Goal: Task Accomplishment & Management: Manage account settings

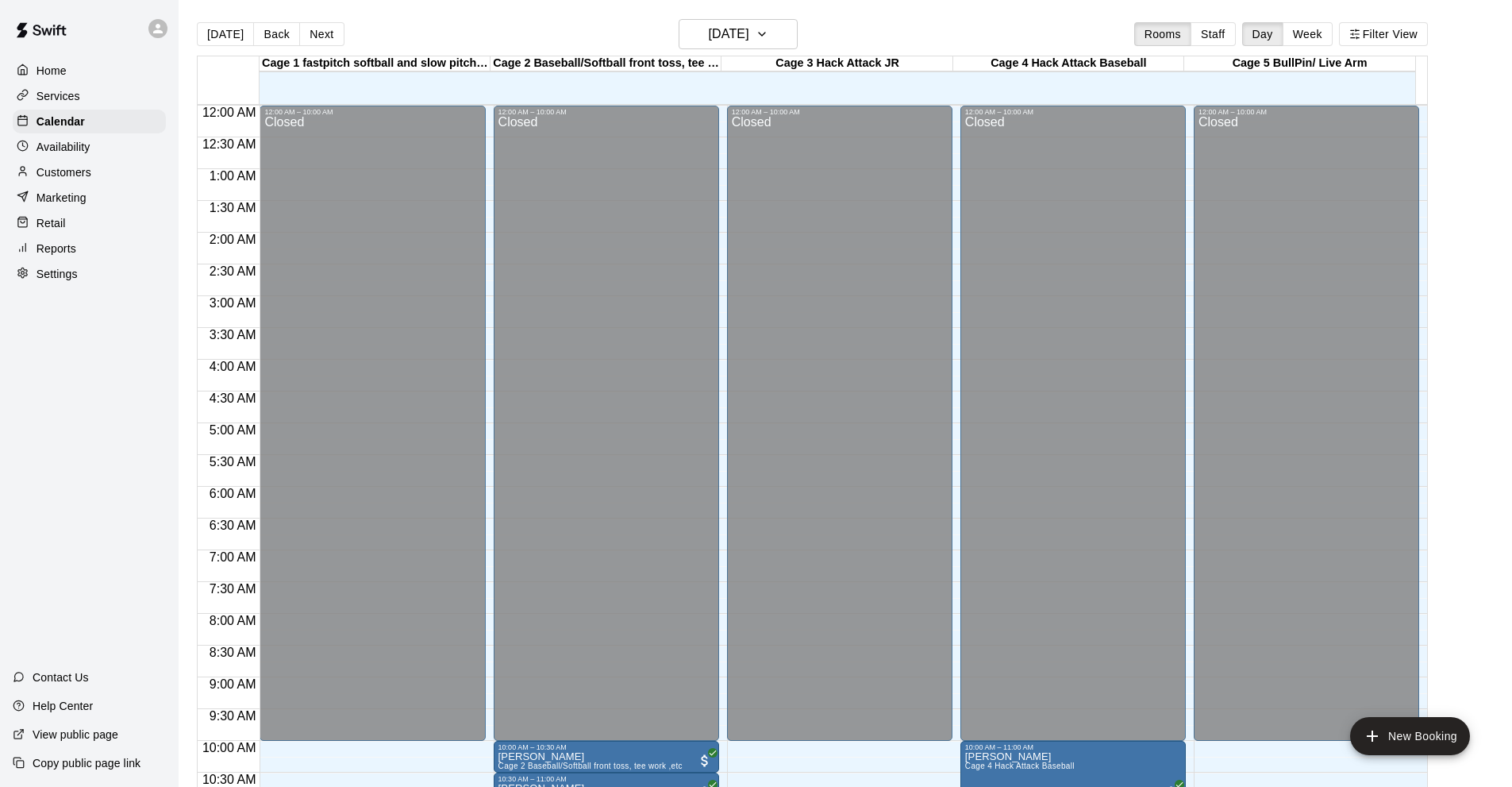
scroll to position [539, 0]
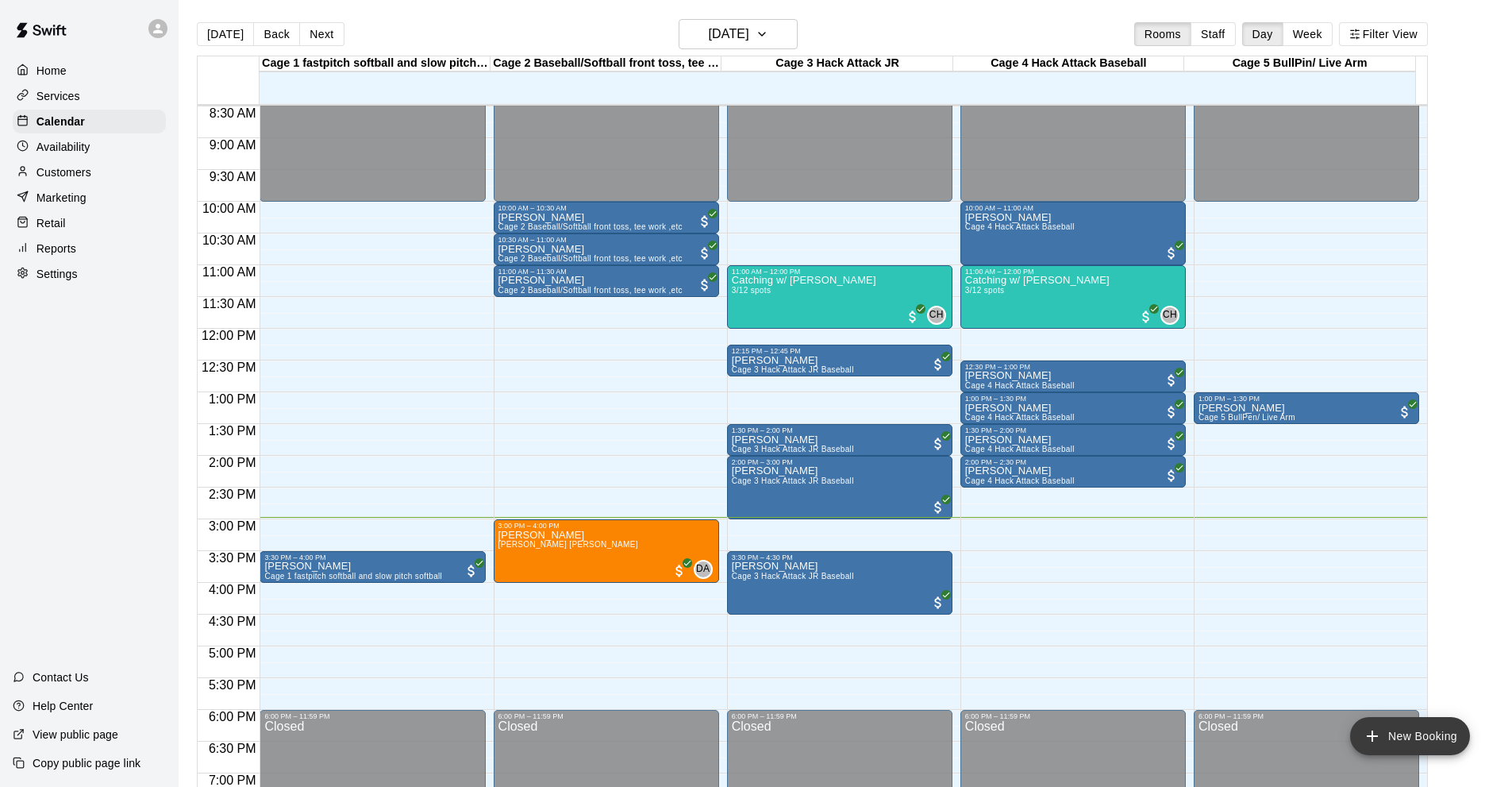
click at [1434, 742] on button "New Booking" at bounding box center [1409, 736] width 120 height 38
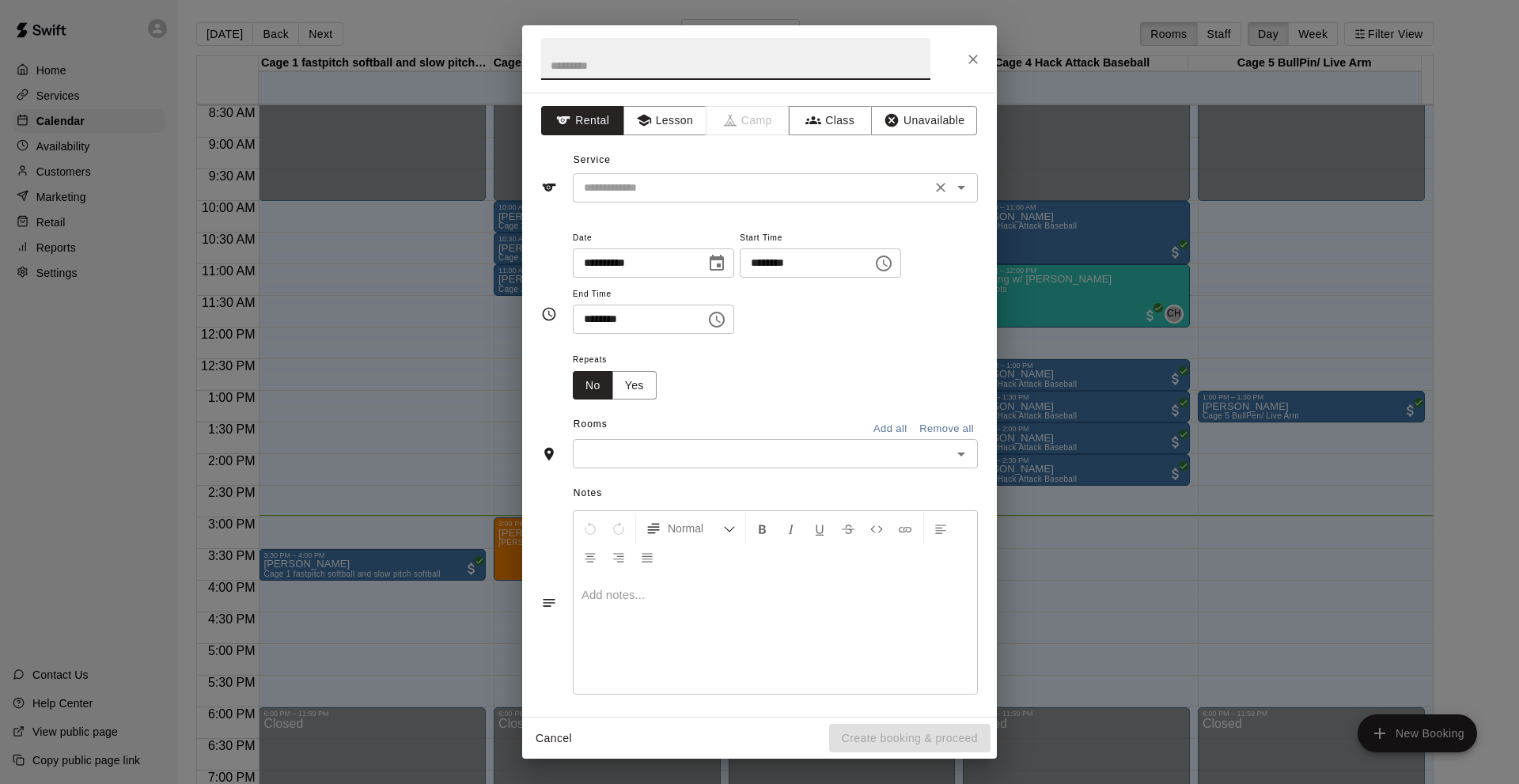
click at [666, 192] on input "text" at bounding box center [752, 188] width 349 height 20
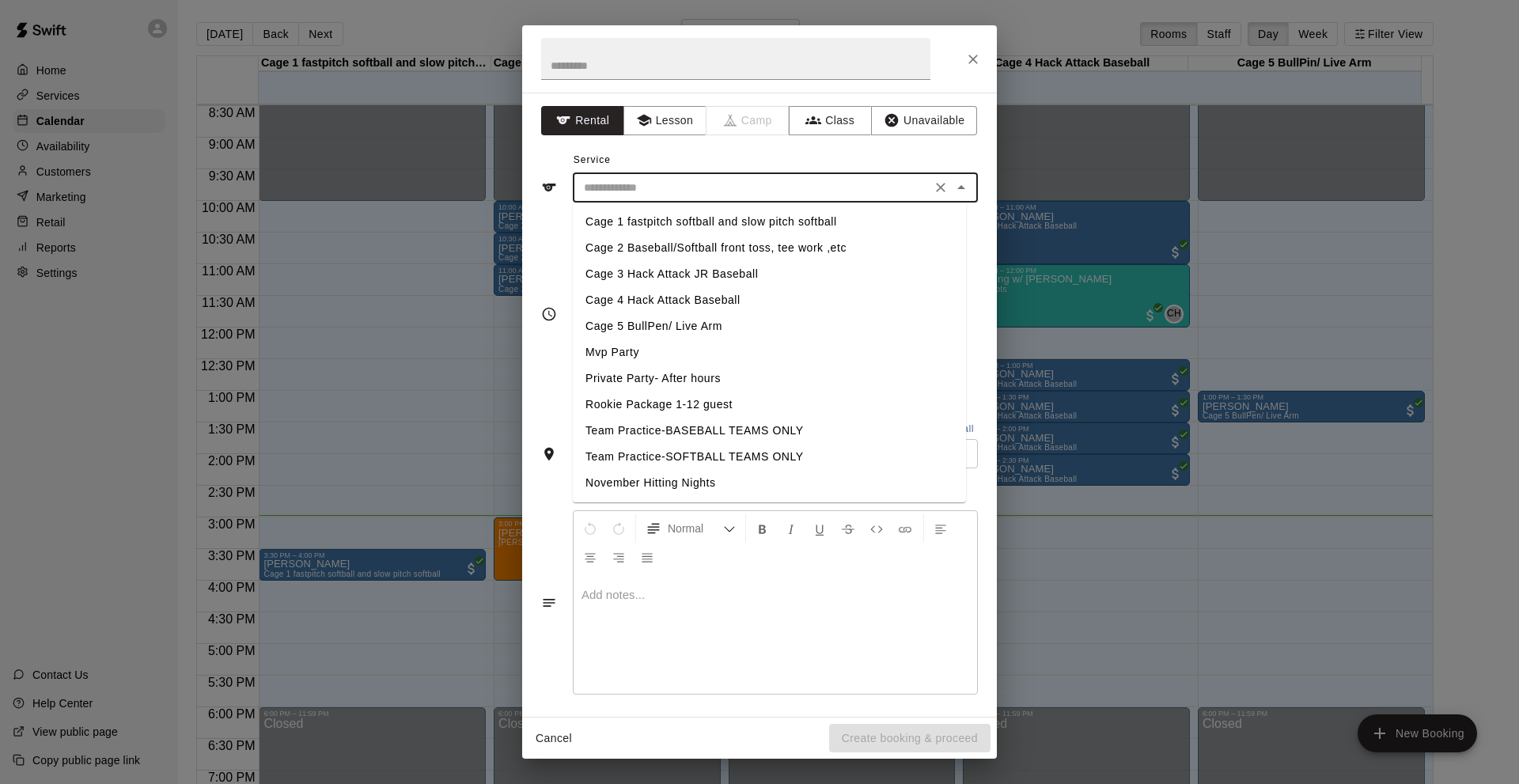
click at [628, 274] on li "Cage 3 Hack Attack JR Baseball" at bounding box center [769, 273] width 393 height 26
type input "**********"
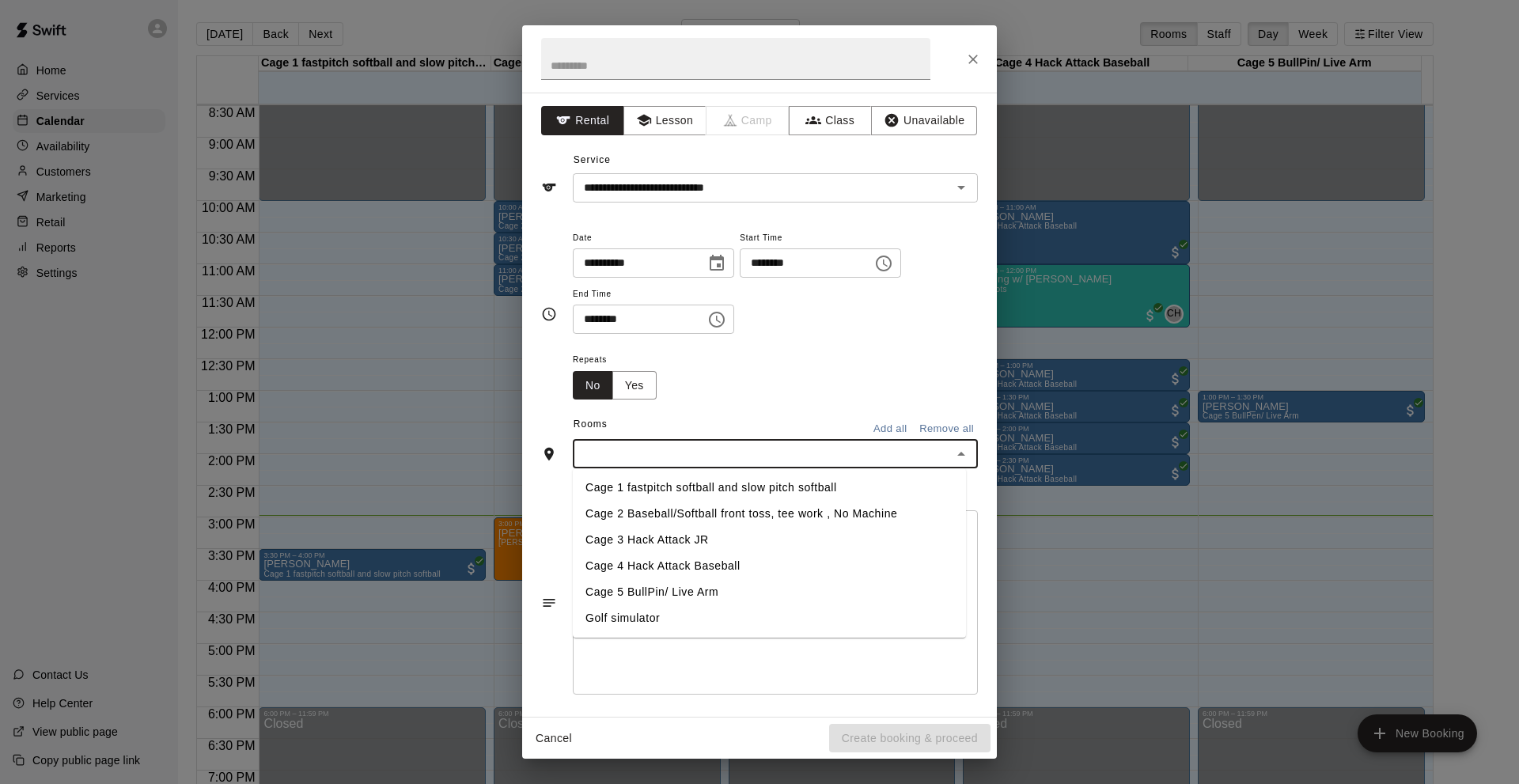
click at [680, 446] on input "text" at bounding box center [761, 453] width 369 height 20
click at [673, 545] on li "Cage 3 Hack Attack JR" at bounding box center [769, 539] width 393 height 26
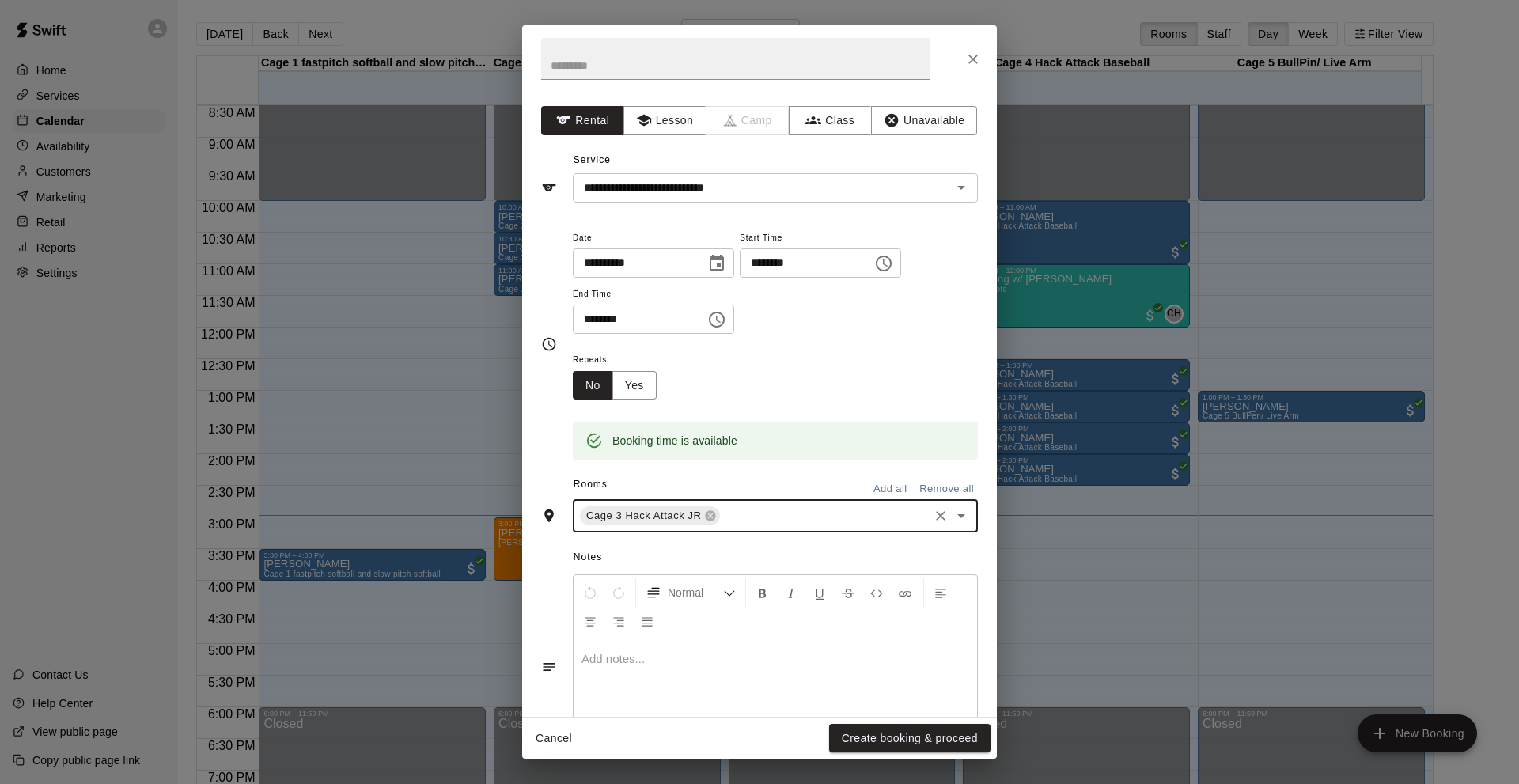
click at [761, 268] on input "********" at bounding box center [800, 263] width 122 height 30
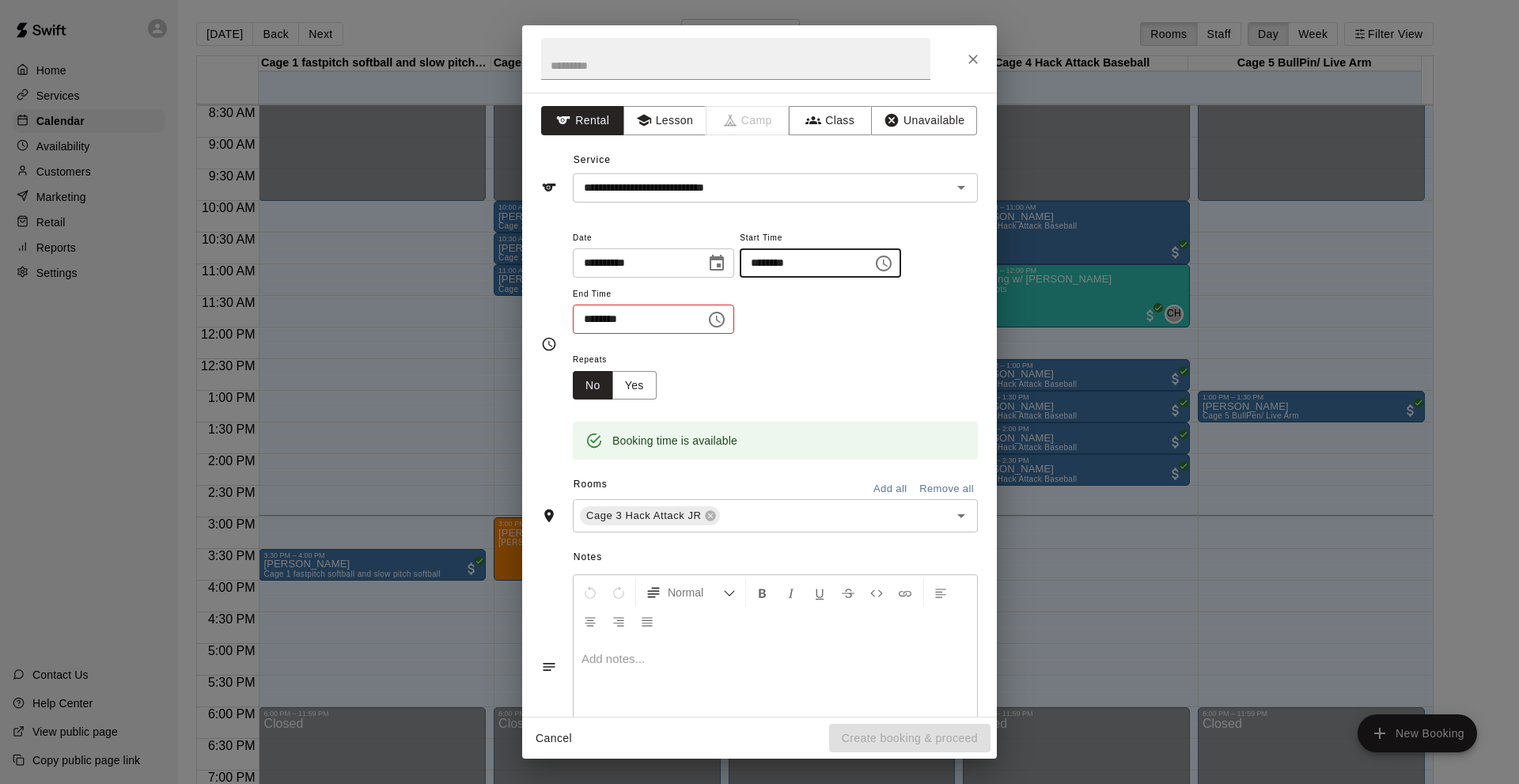
type input "********"
click at [595, 313] on input "********" at bounding box center [633, 319] width 122 height 30
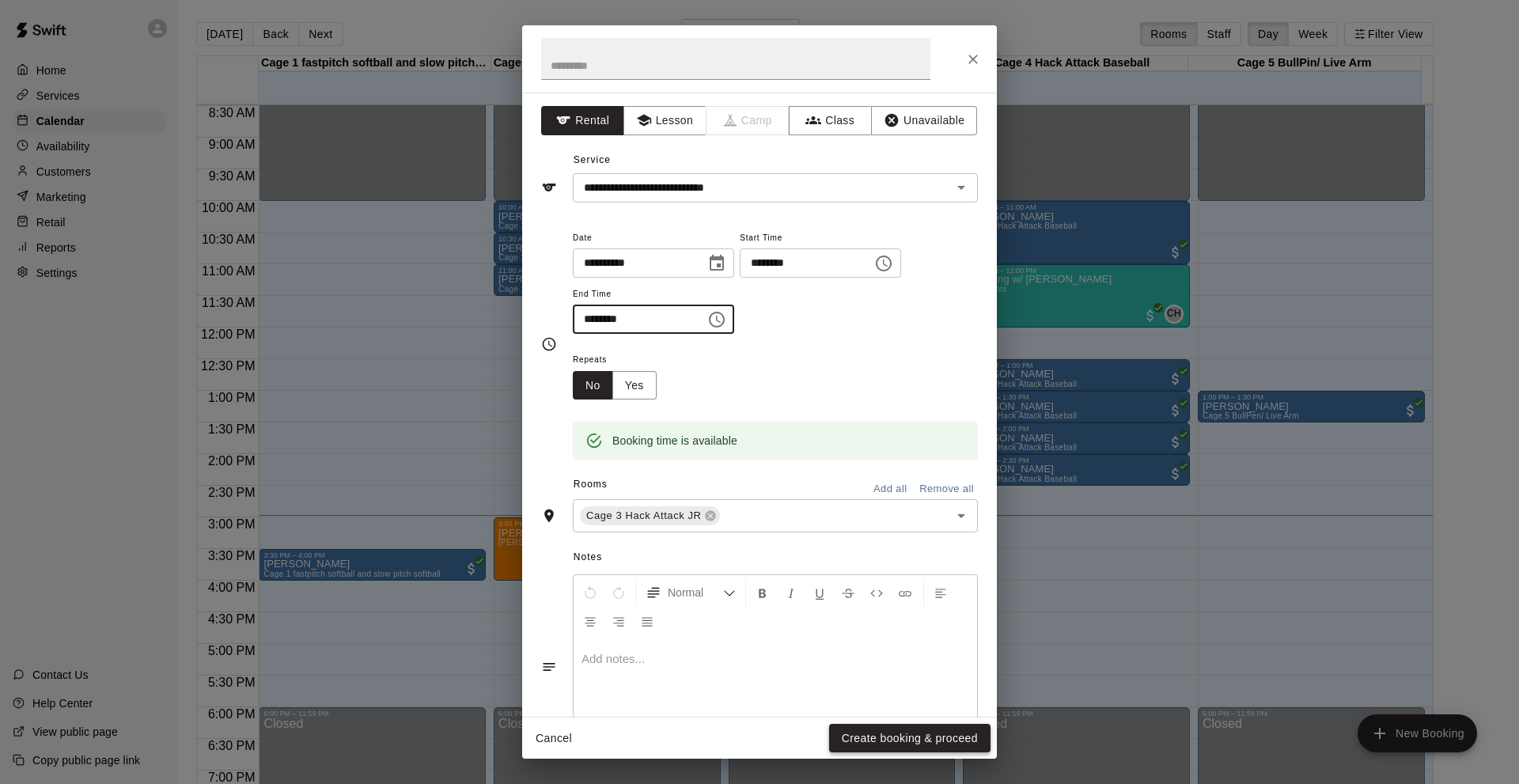
type input "********"
click at [951, 743] on button "Create booking & proceed" at bounding box center [910, 738] width 161 height 30
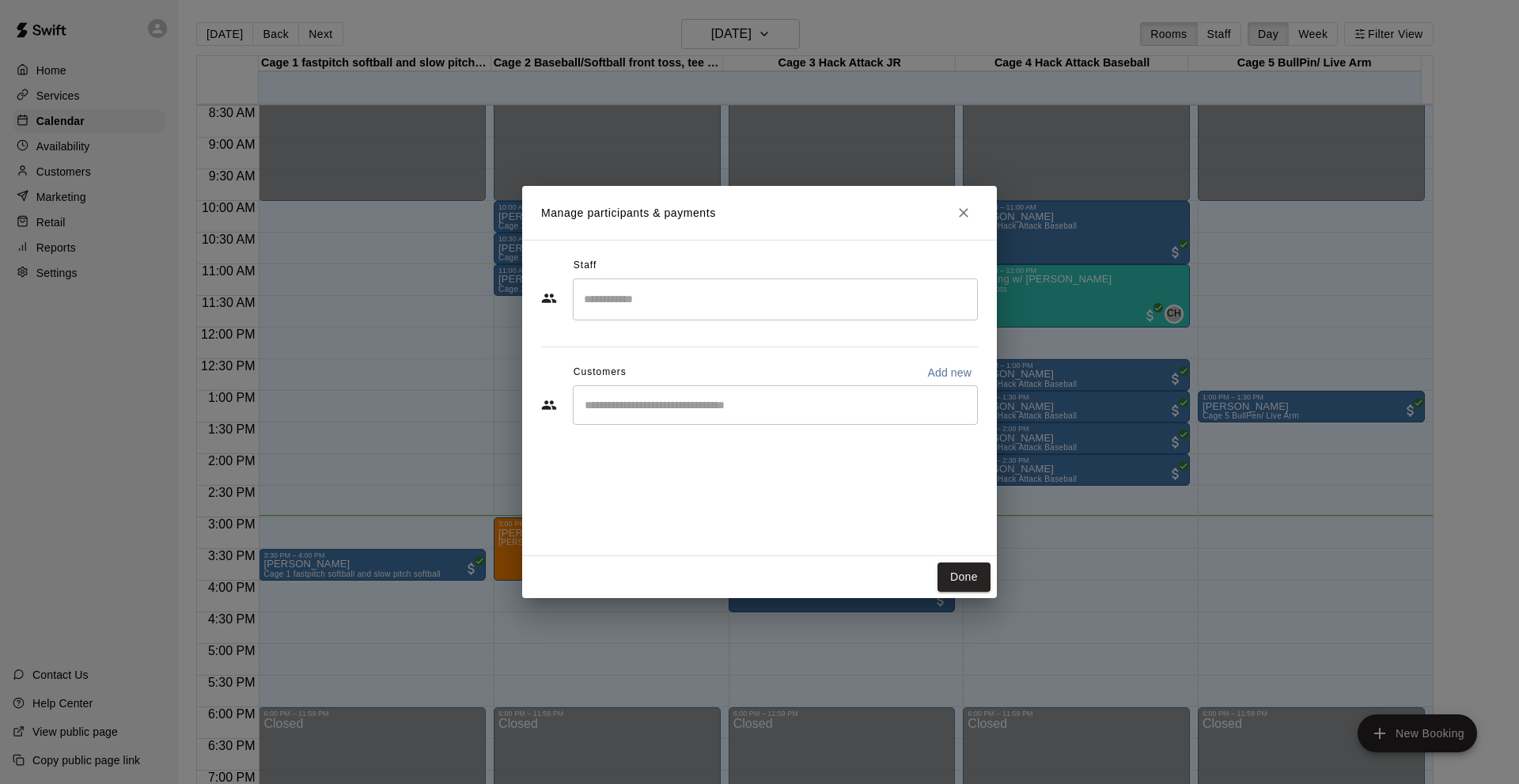
click at [694, 417] on div "​" at bounding box center [775, 404] width 405 height 39
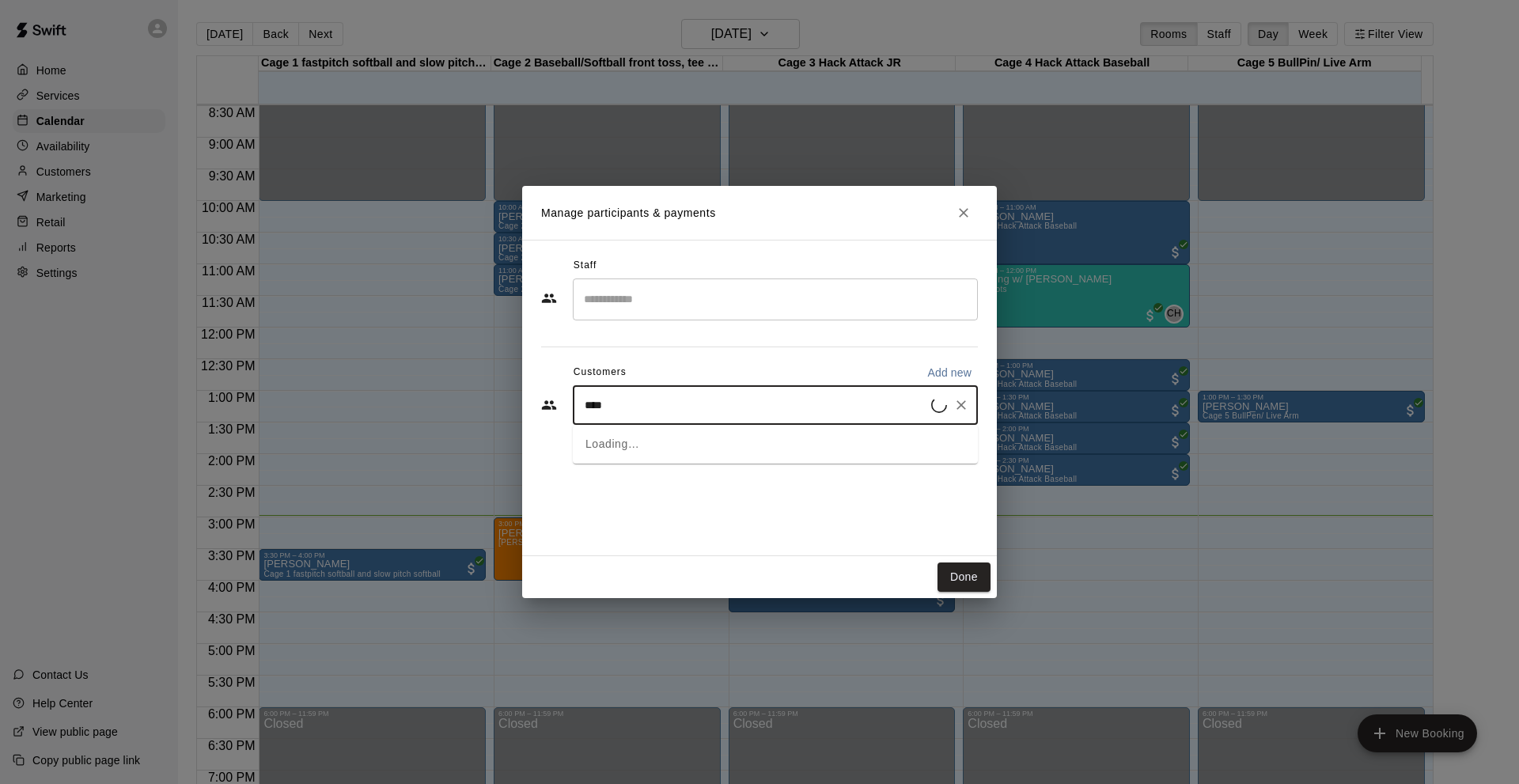
type input "*****"
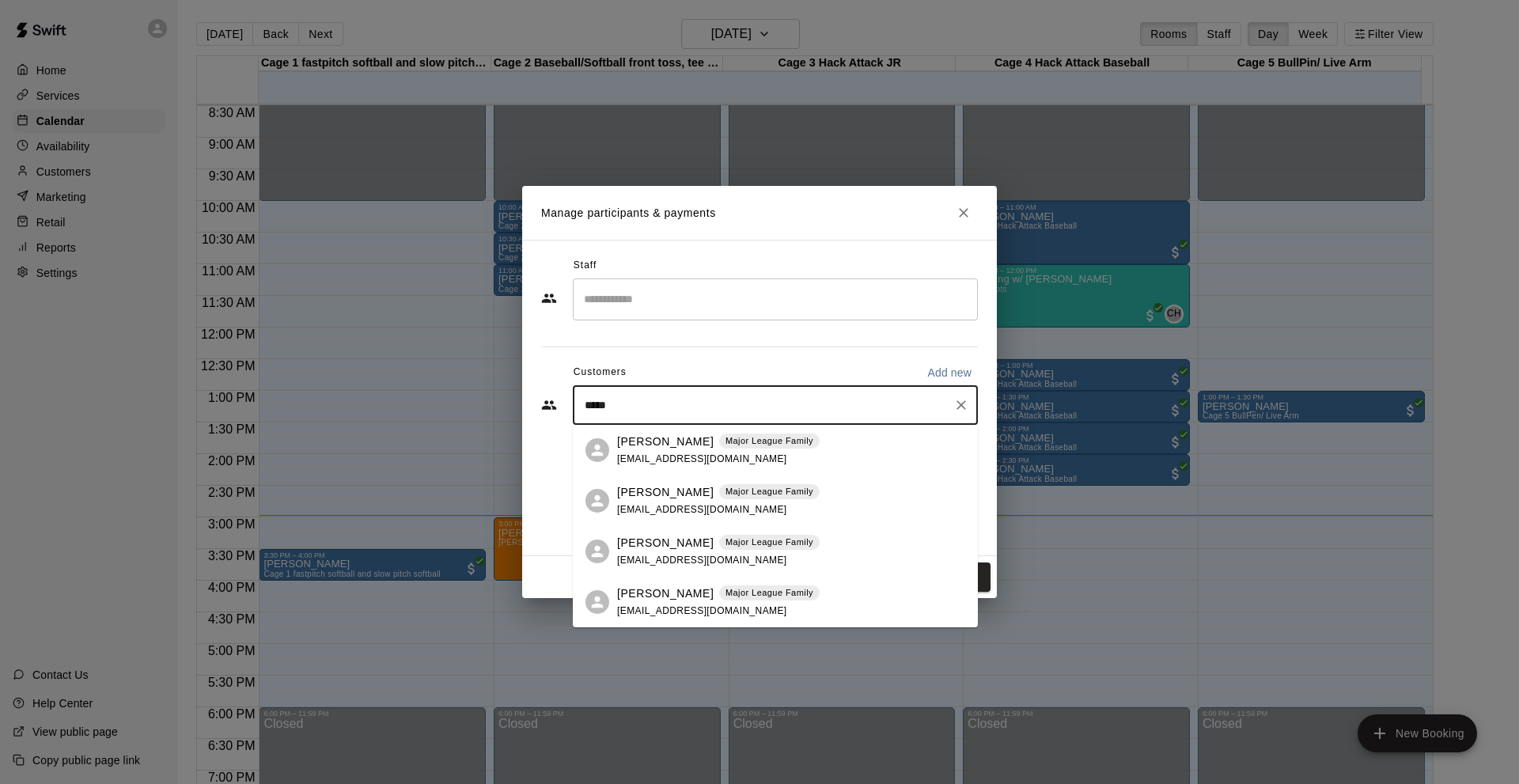
click at [743, 444] on p "Major League Family" at bounding box center [770, 441] width 88 height 13
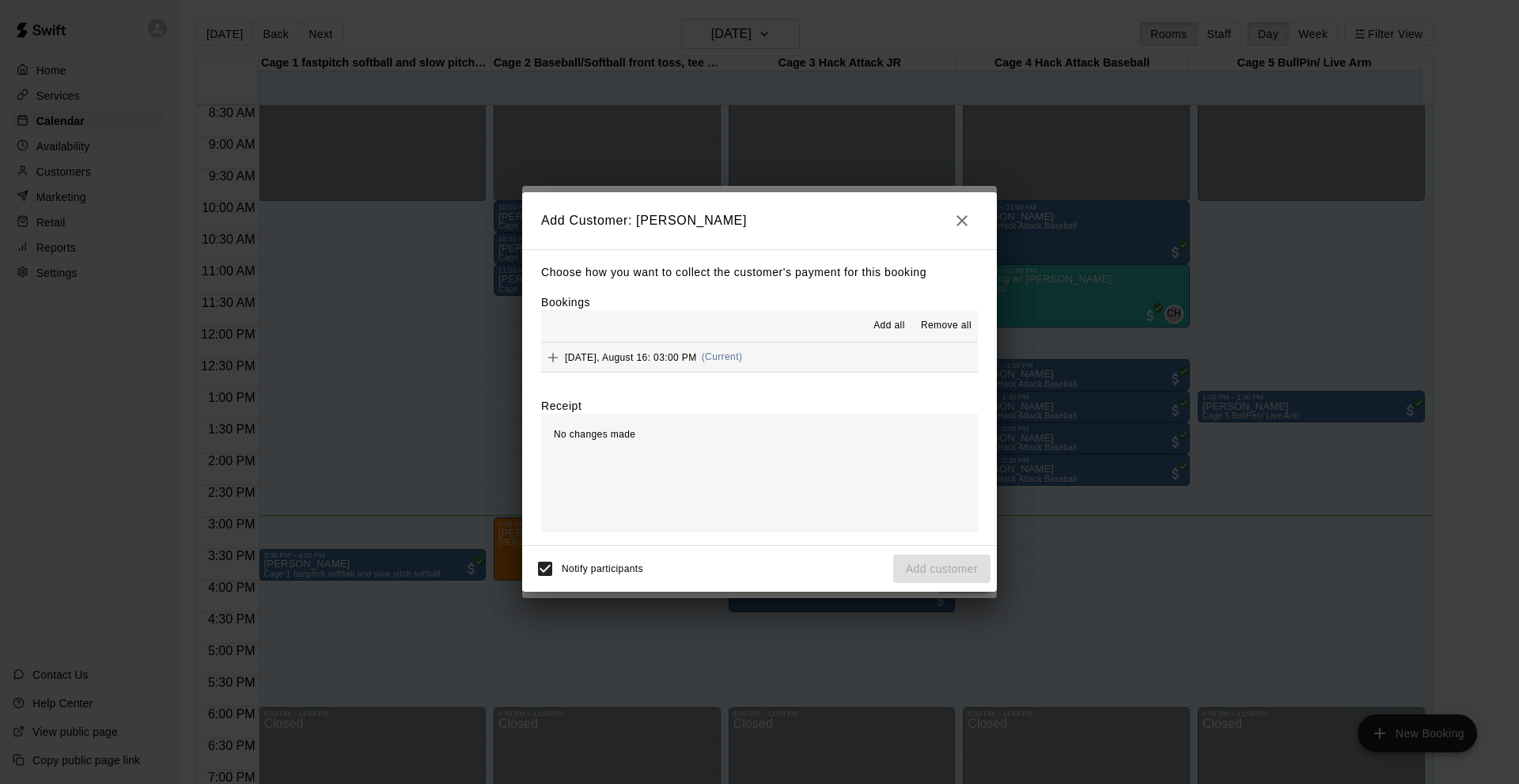
click at [706, 359] on div "[DATE], August 16: 03:00 PM (Current)" at bounding box center [642, 357] width 201 height 24
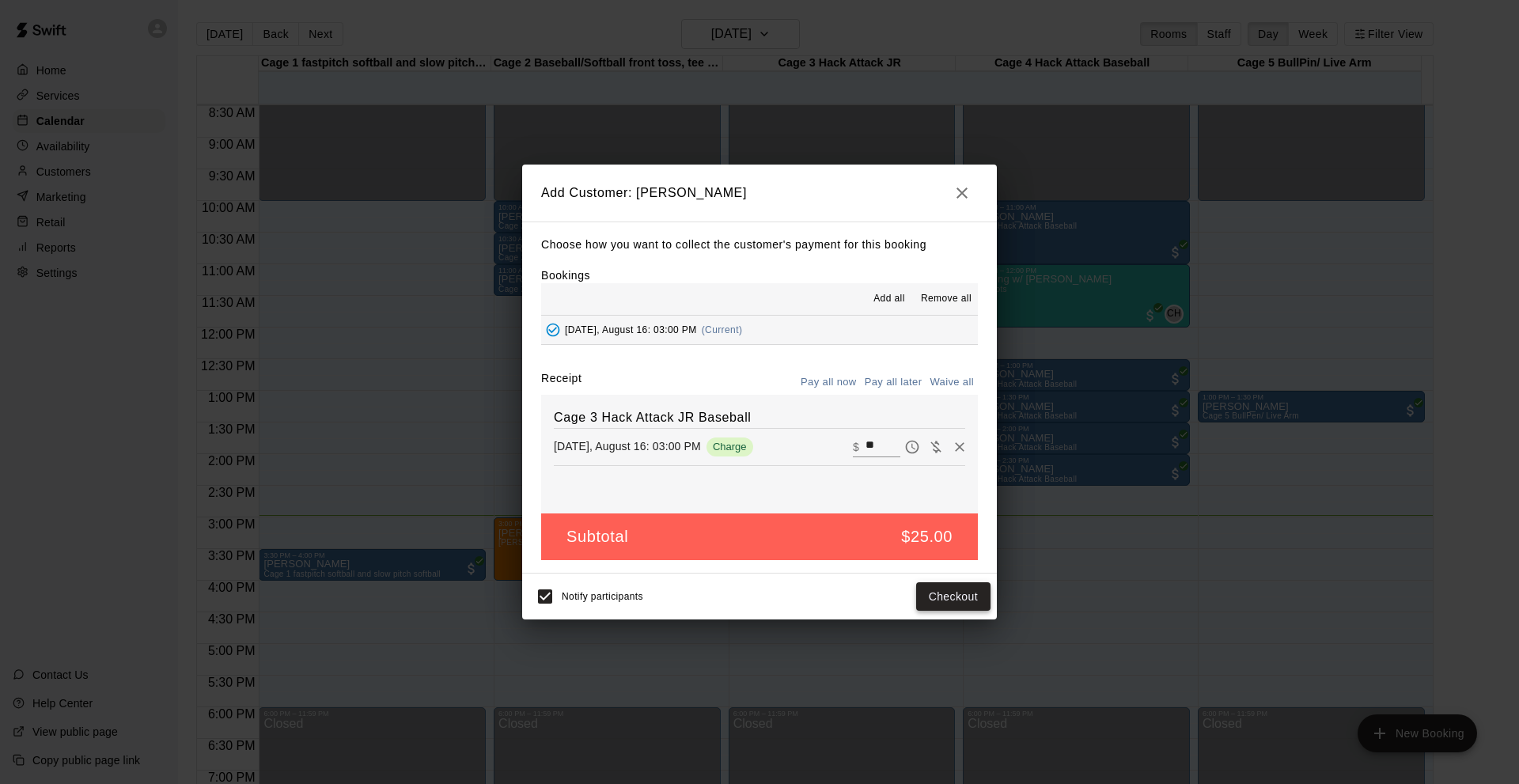
click at [970, 599] on button "Checkout" at bounding box center [953, 596] width 75 height 30
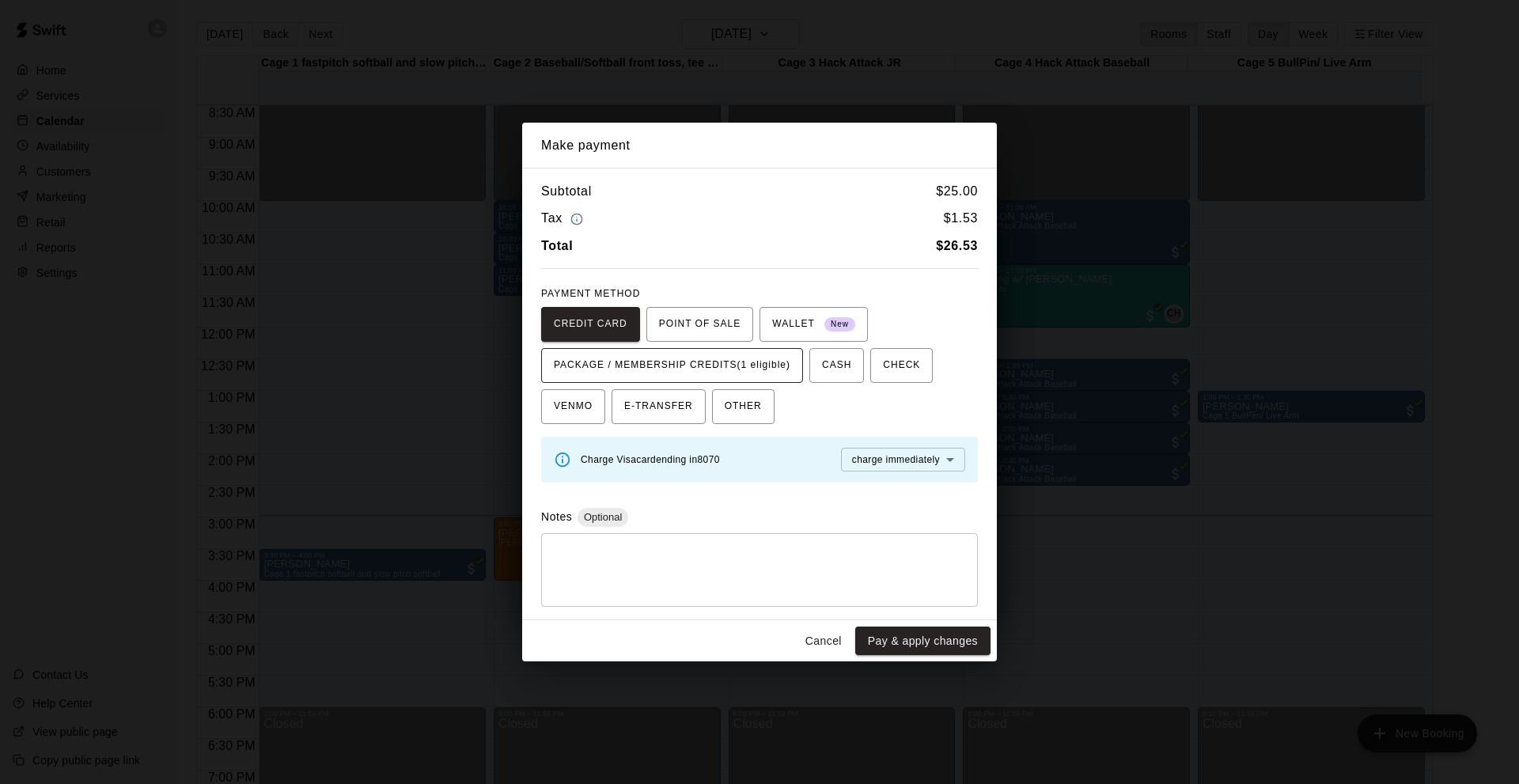
click at [730, 368] on span "PACKAGE / MEMBERSHIP CREDITS (1 eligible)" at bounding box center [671, 365] width 237 height 25
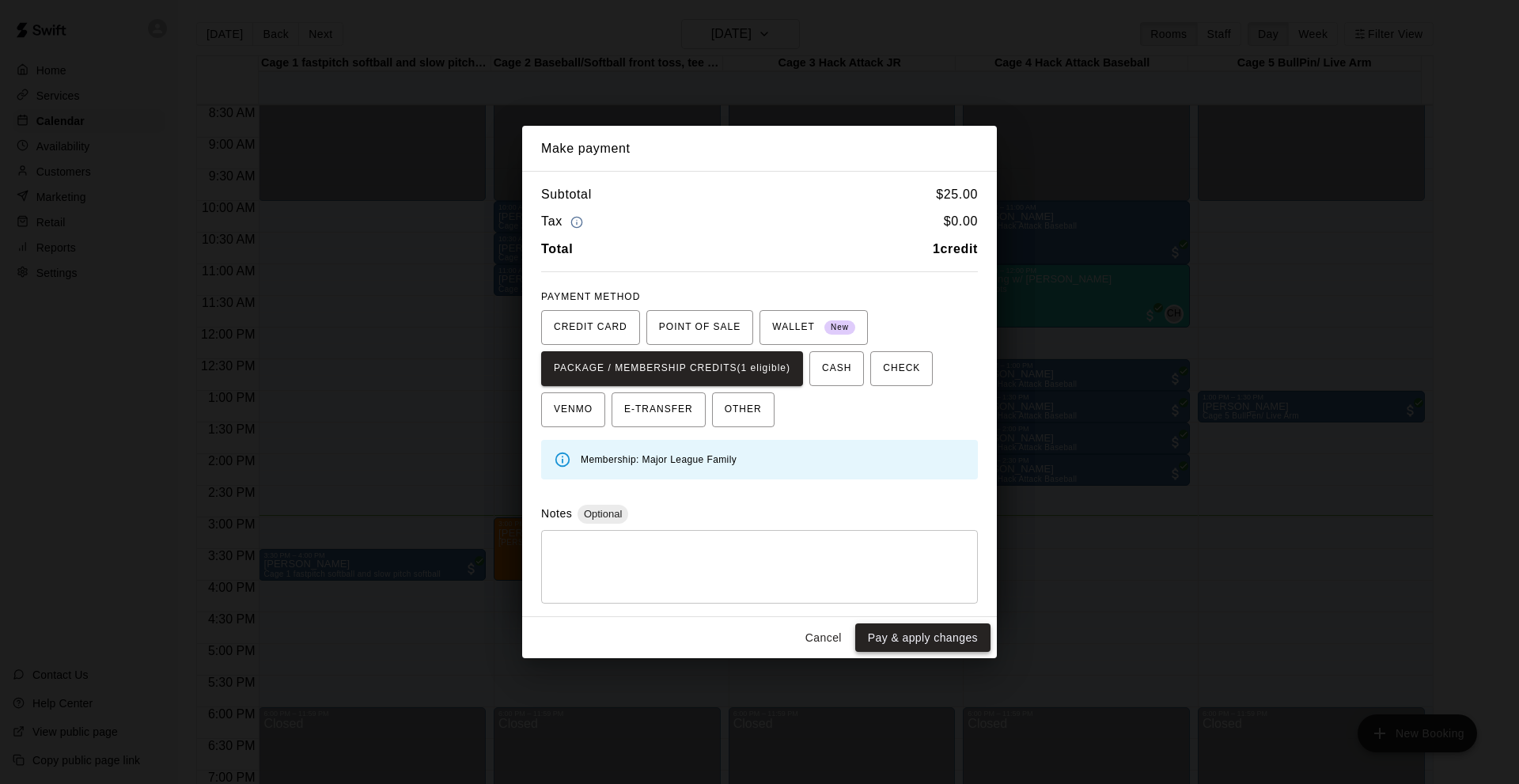
click at [892, 629] on button "Pay & apply changes" at bounding box center [923, 637] width 135 height 30
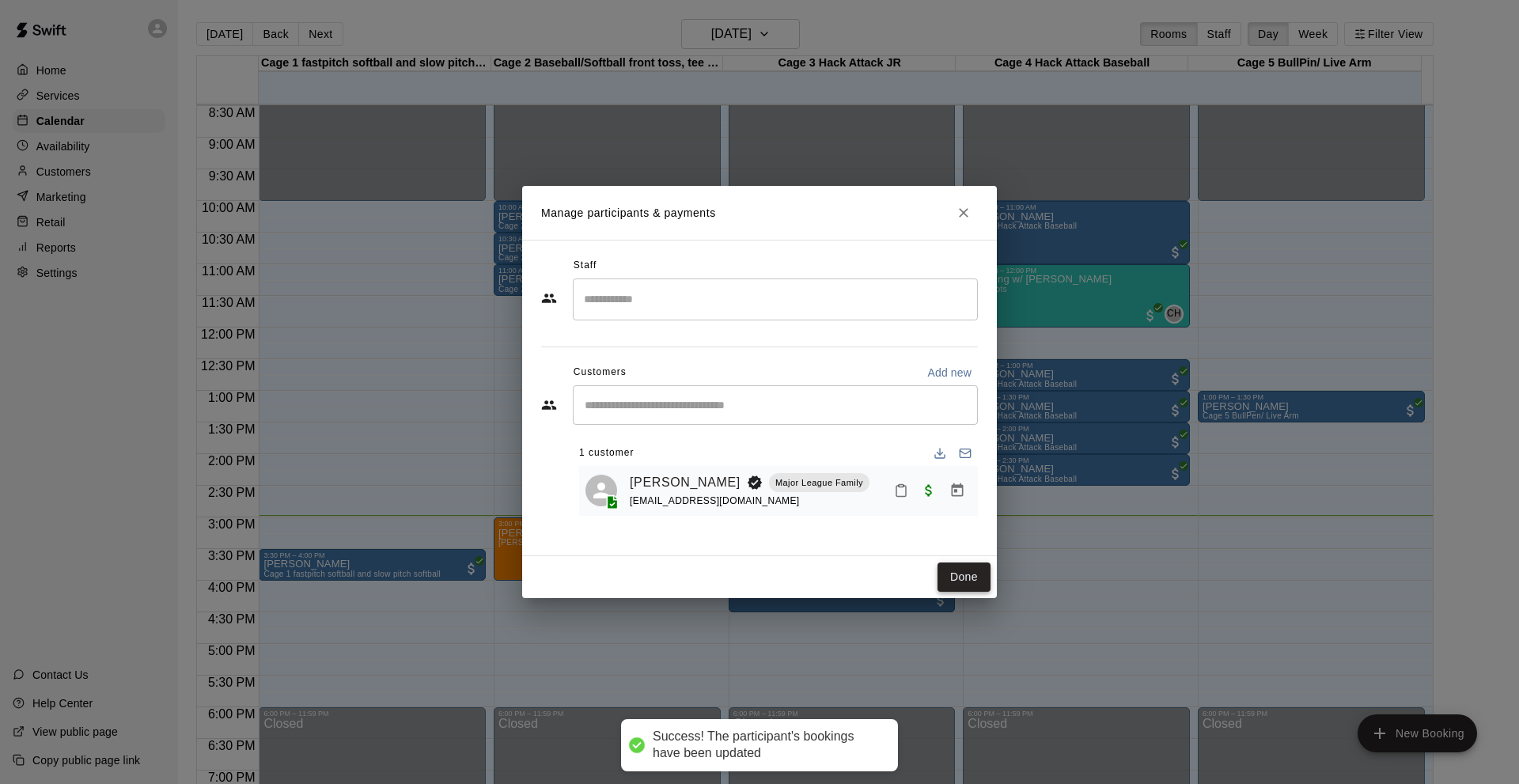
click at [956, 585] on button "Done" at bounding box center [964, 577] width 53 height 30
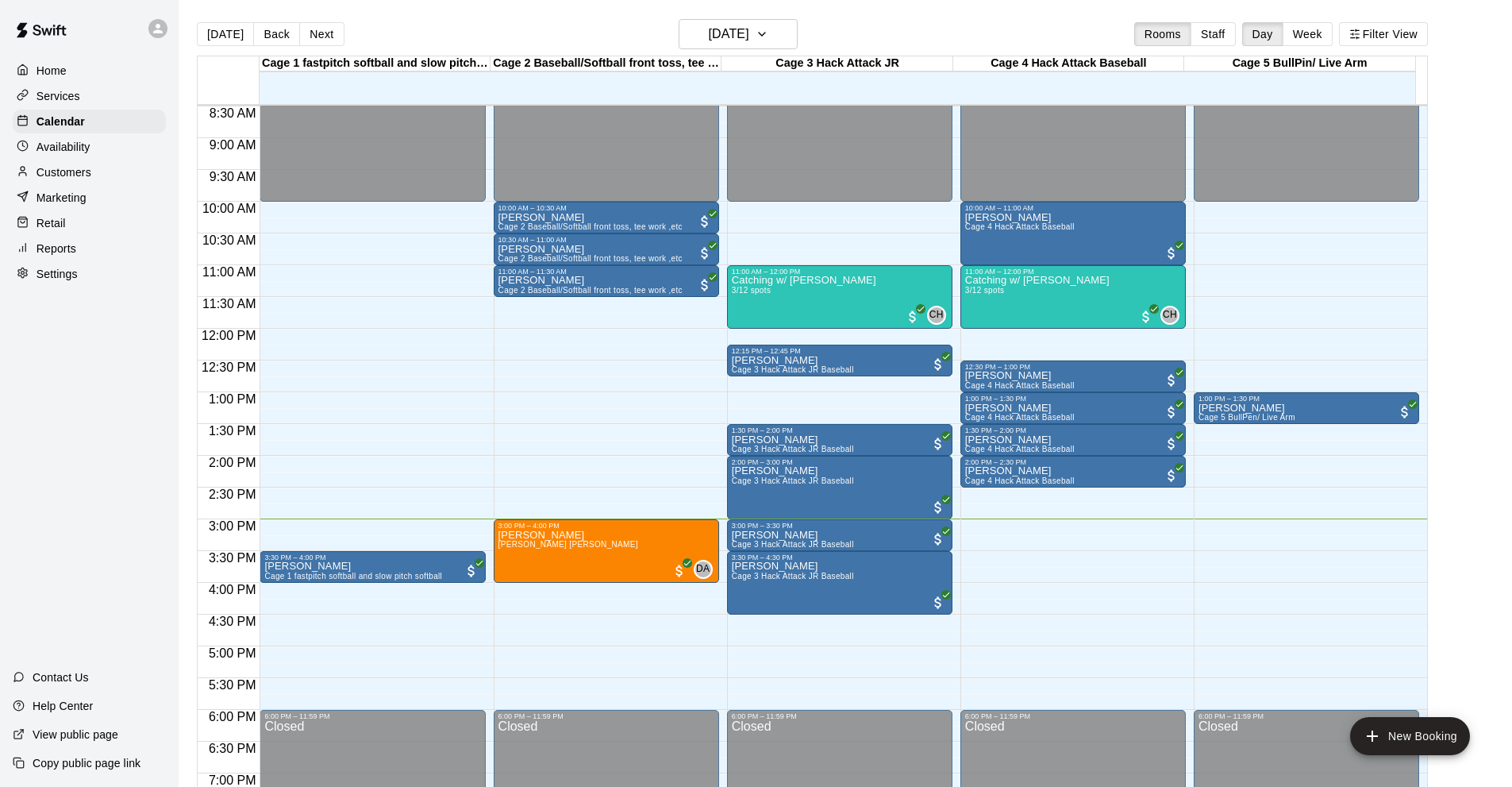
click at [99, 400] on div "Home Services Calendar Availability Customers Marketing Retail Reports Settings…" at bounding box center [89, 394] width 179 height 787
click at [81, 261] on div "Reports" at bounding box center [88, 248] width 153 height 24
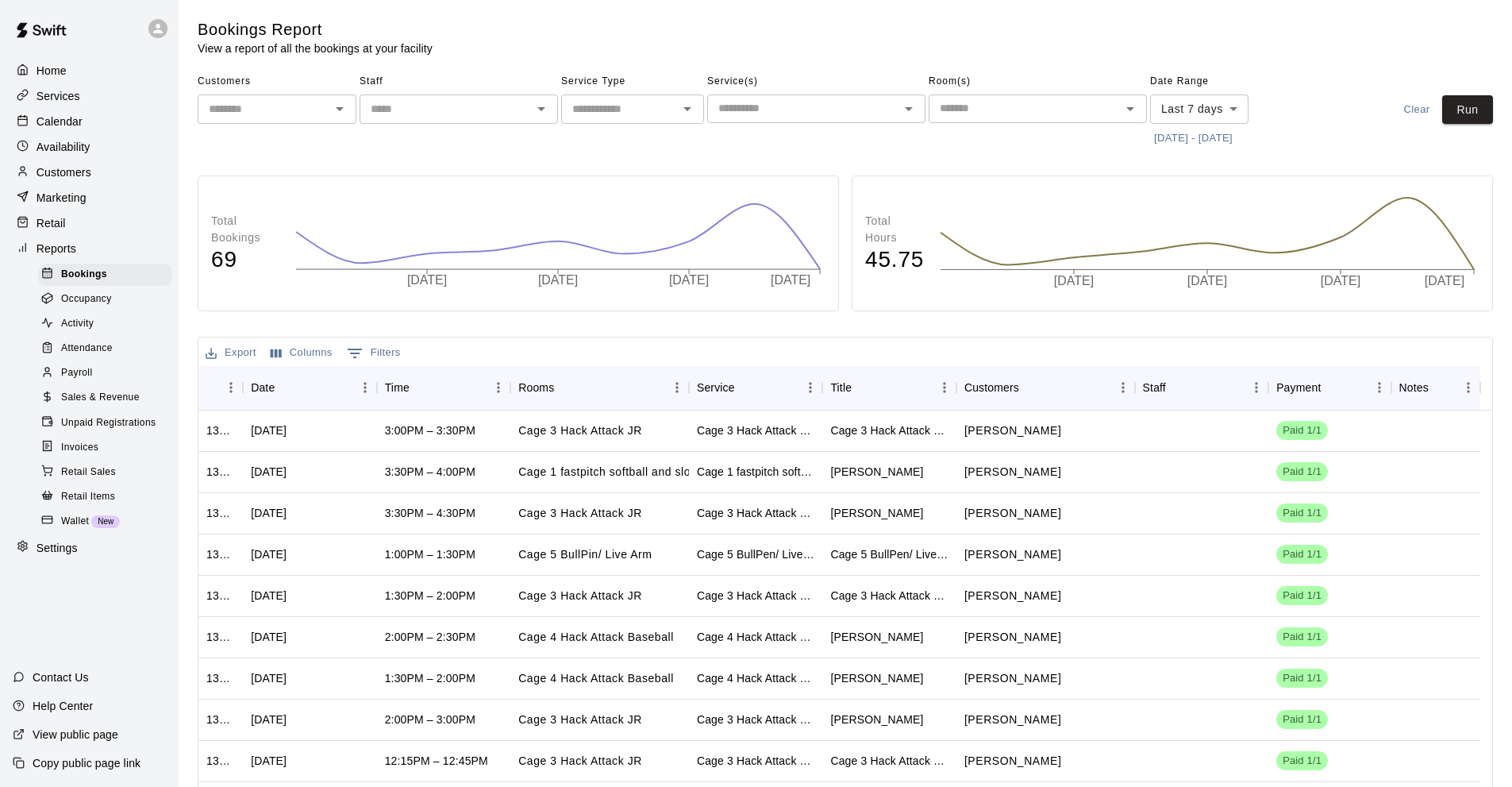
click at [58, 129] on p "Calendar" at bounding box center [60, 121] width 46 height 15
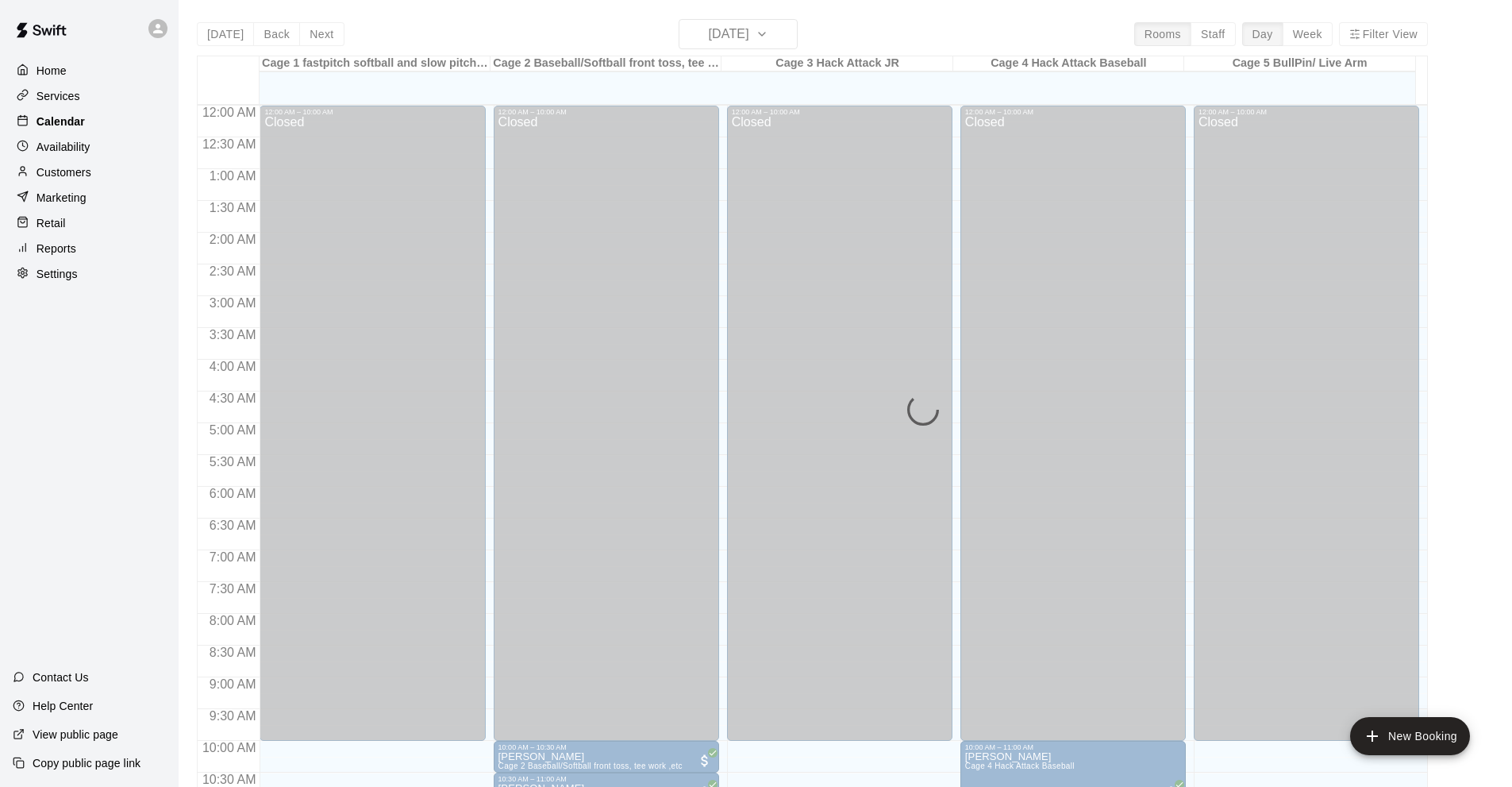
scroll to position [777, 0]
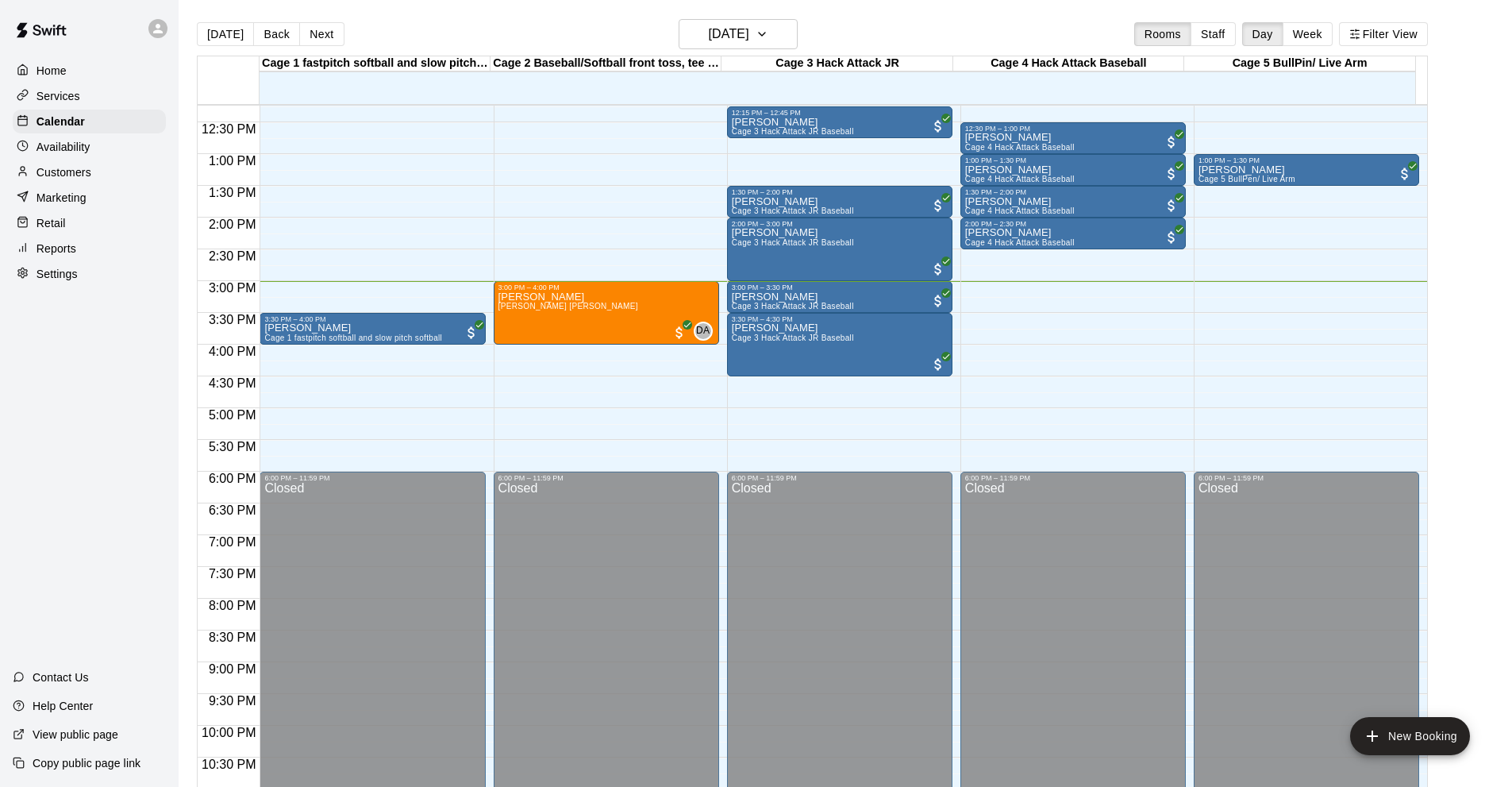
drag, startPoint x: 84, startPoint y: 391, endPoint x: 61, endPoint y: 341, distance: 55.0
click at [82, 391] on div "Home Services Calendar Availability Customers Marketing Retail Reports Settings…" at bounding box center [89, 394] width 179 height 787
click at [63, 256] on p "Reports" at bounding box center [56, 248] width 39 height 15
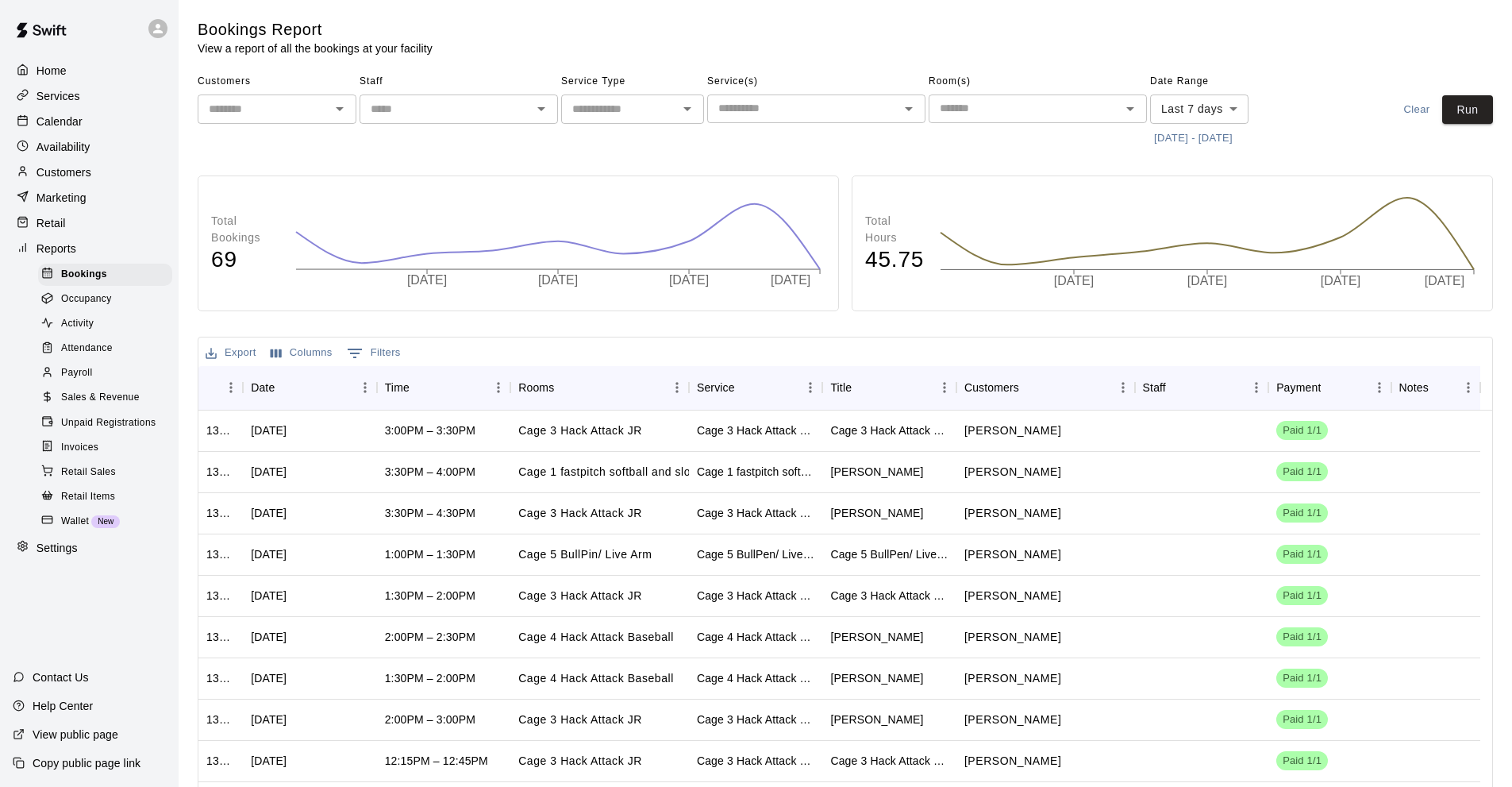
click at [63, 129] on p "Calendar" at bounding box center [60, 121] width 46 height 15
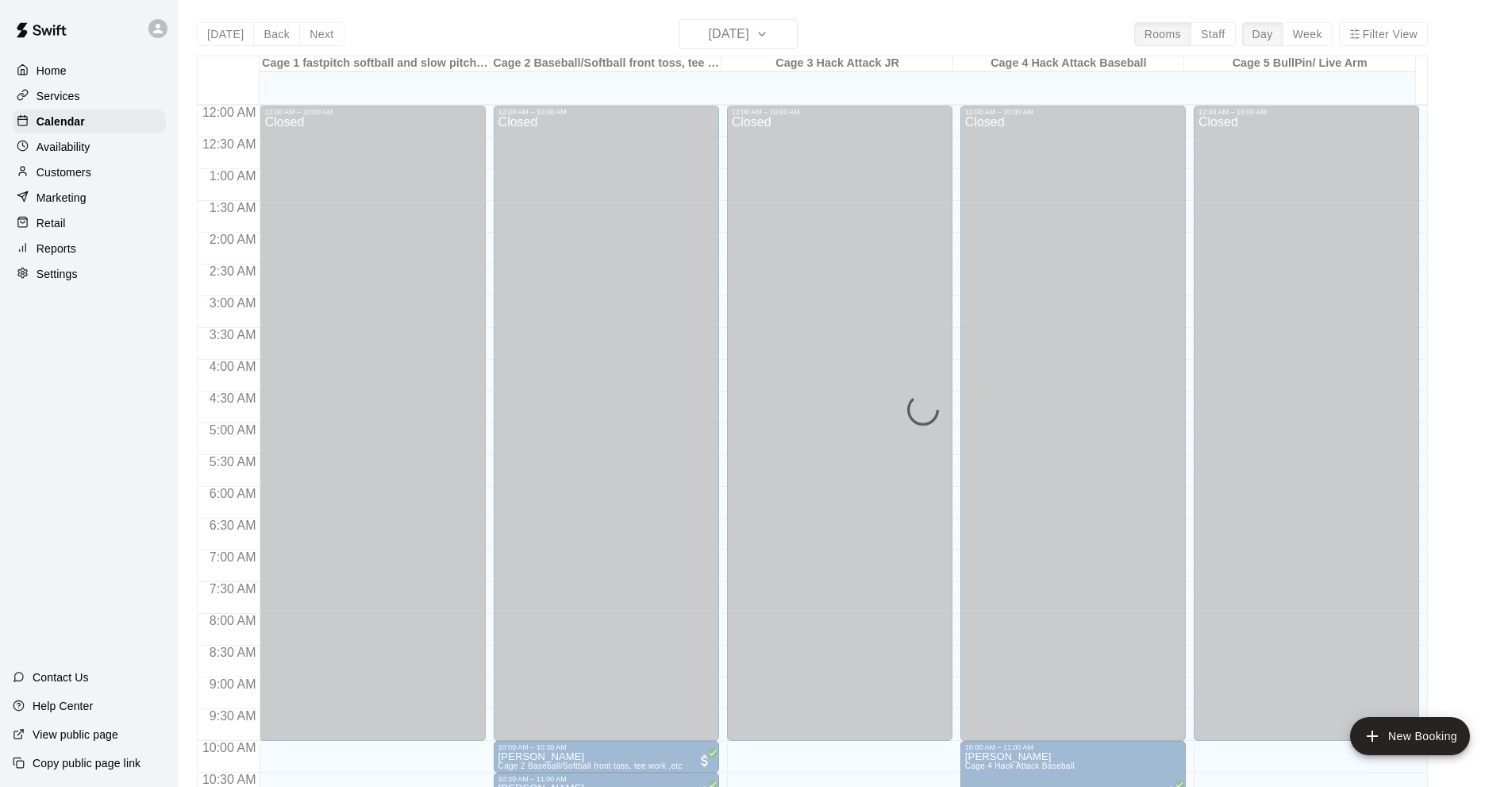
scroll to position [777, 0]
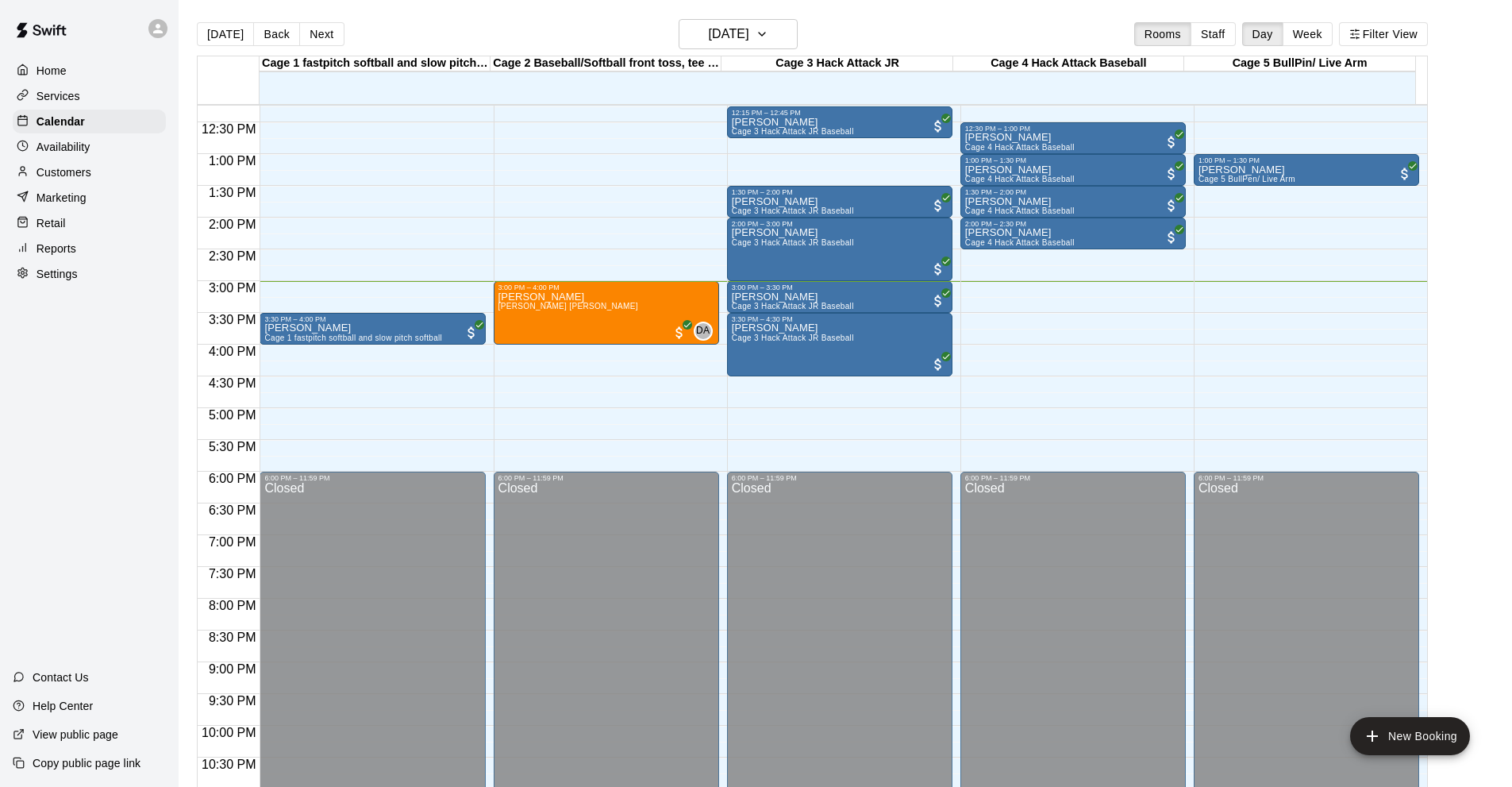
click at [105, 377] on div "Home Services Calendar Availability Customers Marketing Retail Reports Settings…" at bounding box center [89, 394] width 179 height 787
click at [92, 449] on div "Home Services Calendar Availability Customers Marketing Retail Reports Settings…" at bounding box center [89, 394] width 179 height 787
click at [76, 234] on div "Retail" at bounding box center [88, 222] width 153 height 24
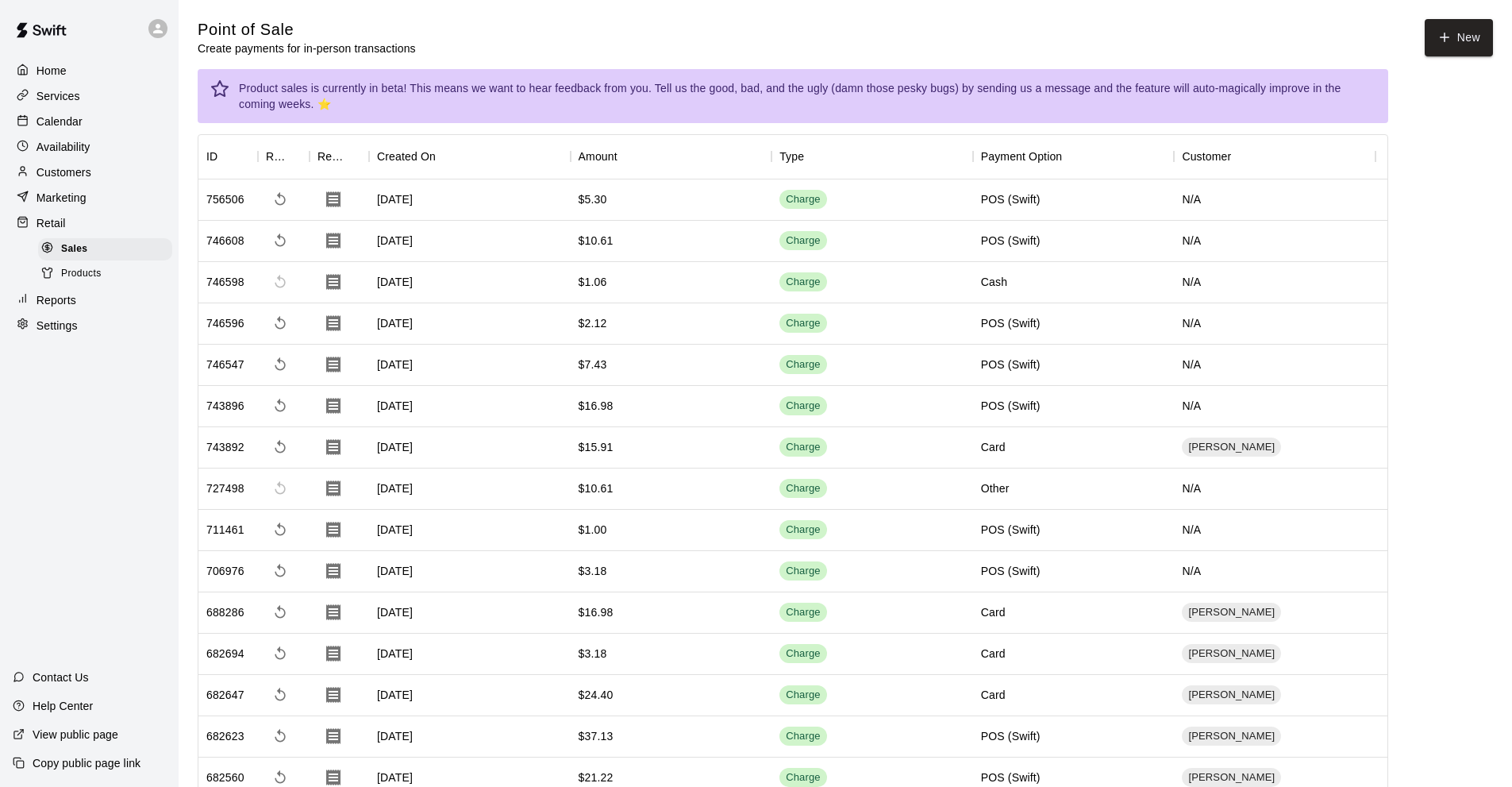
click at [71, 308] on p "Reports" at bounding box center [56, 300] width 39 height 15
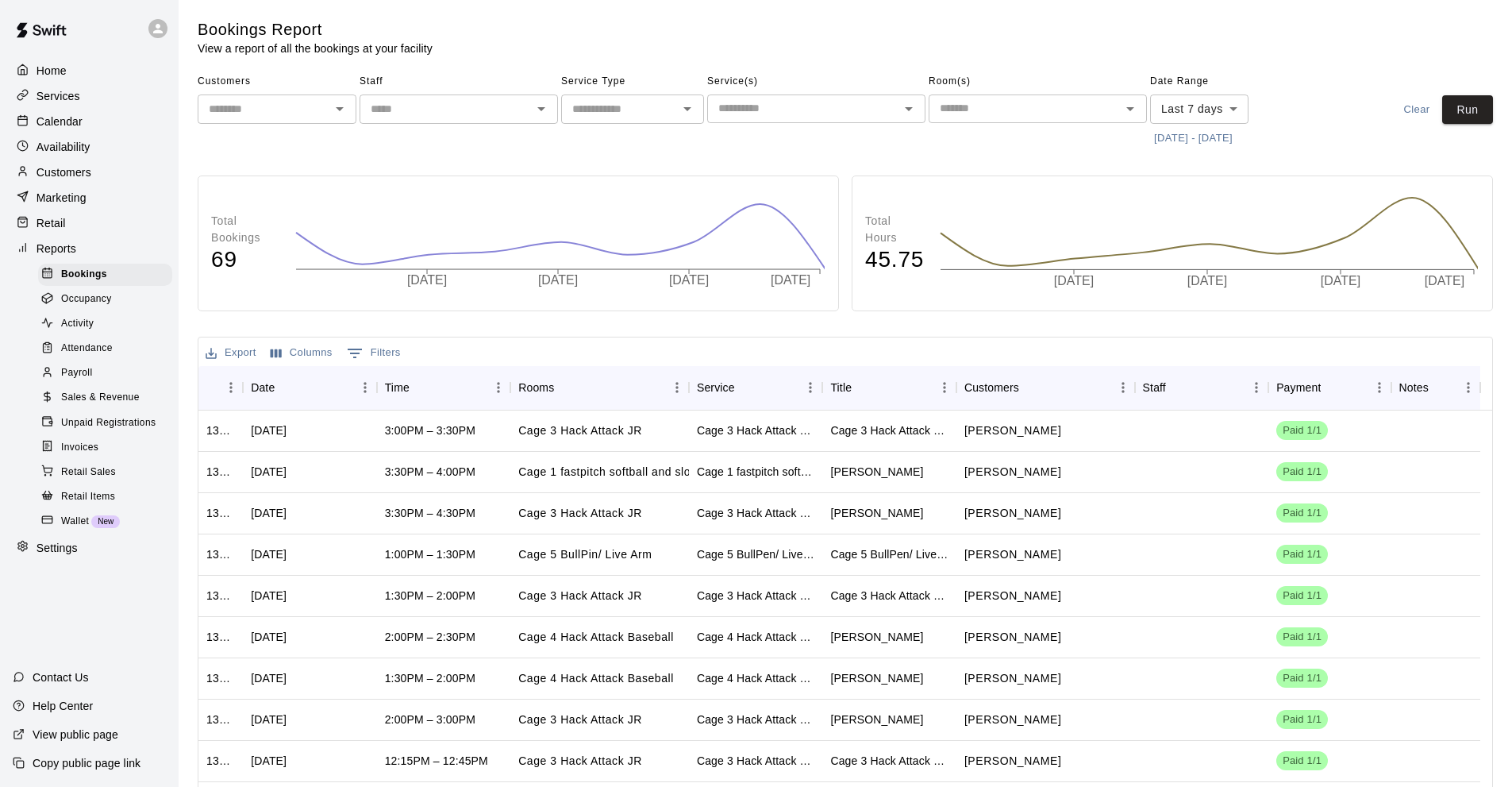
click at [1206, 136] on button "[DATE] - [DATE]" at bounding box center [1193, 139] width 87 height 25
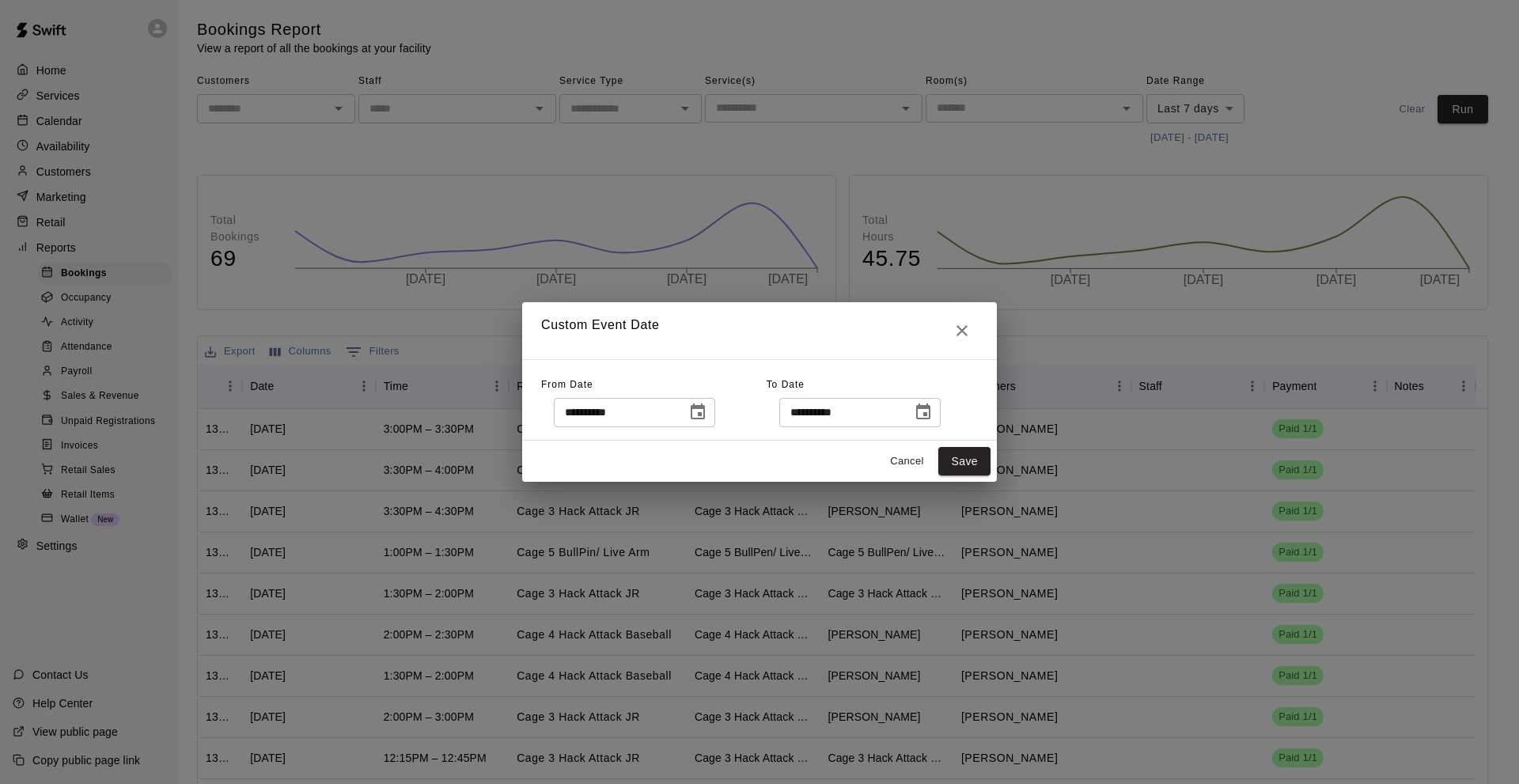
click at [581, 418] on input "**********" at bounding box center [614, 412] width 122 height 30
type input "**********"
click at [952, 460] on button "Save" at bounding box center [964, 461] width 52 height 30
type input "******"
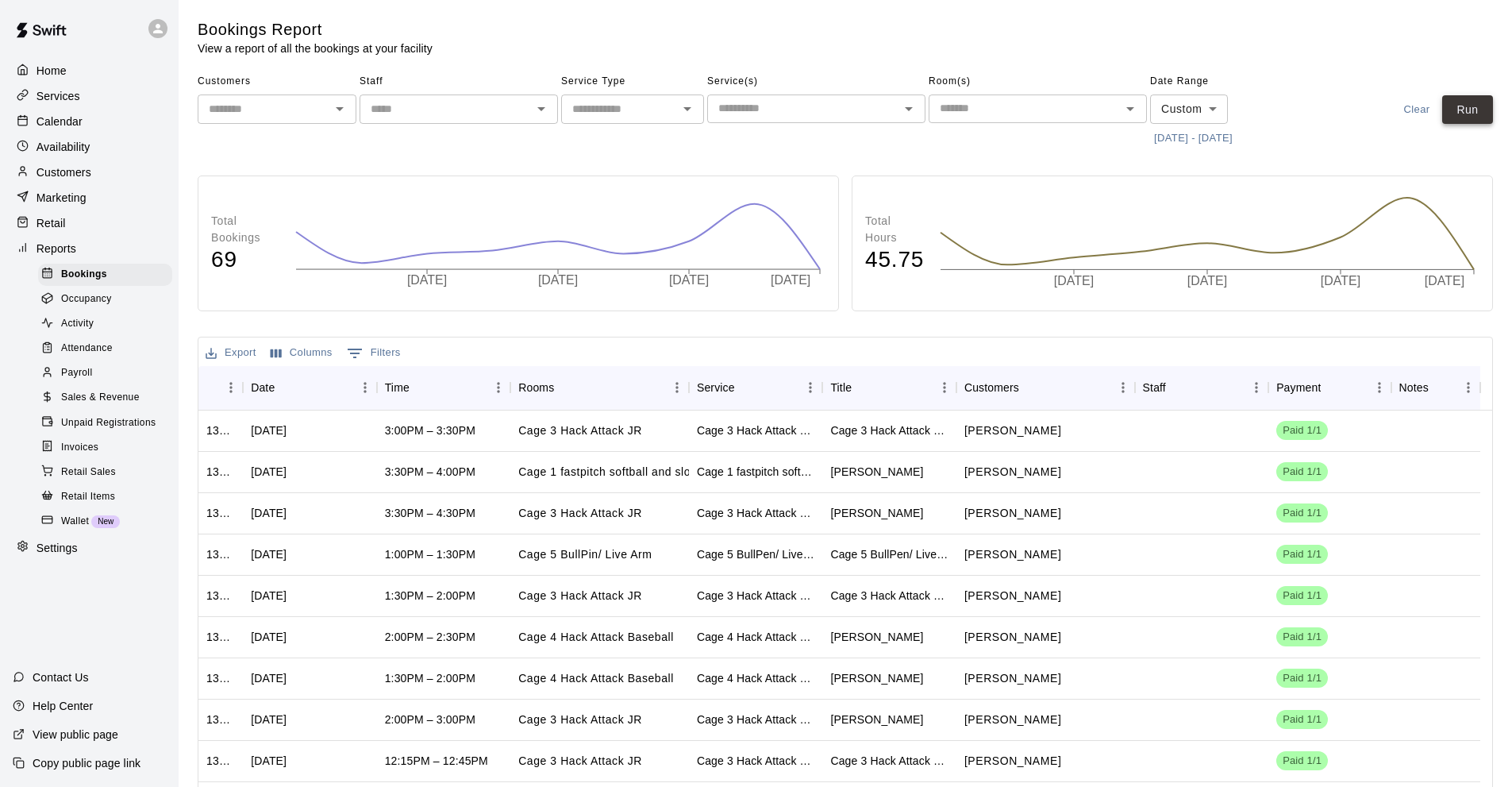
click at [1478, 116] on button "Run" at bounding box center [1467, 110] width 51 height 30
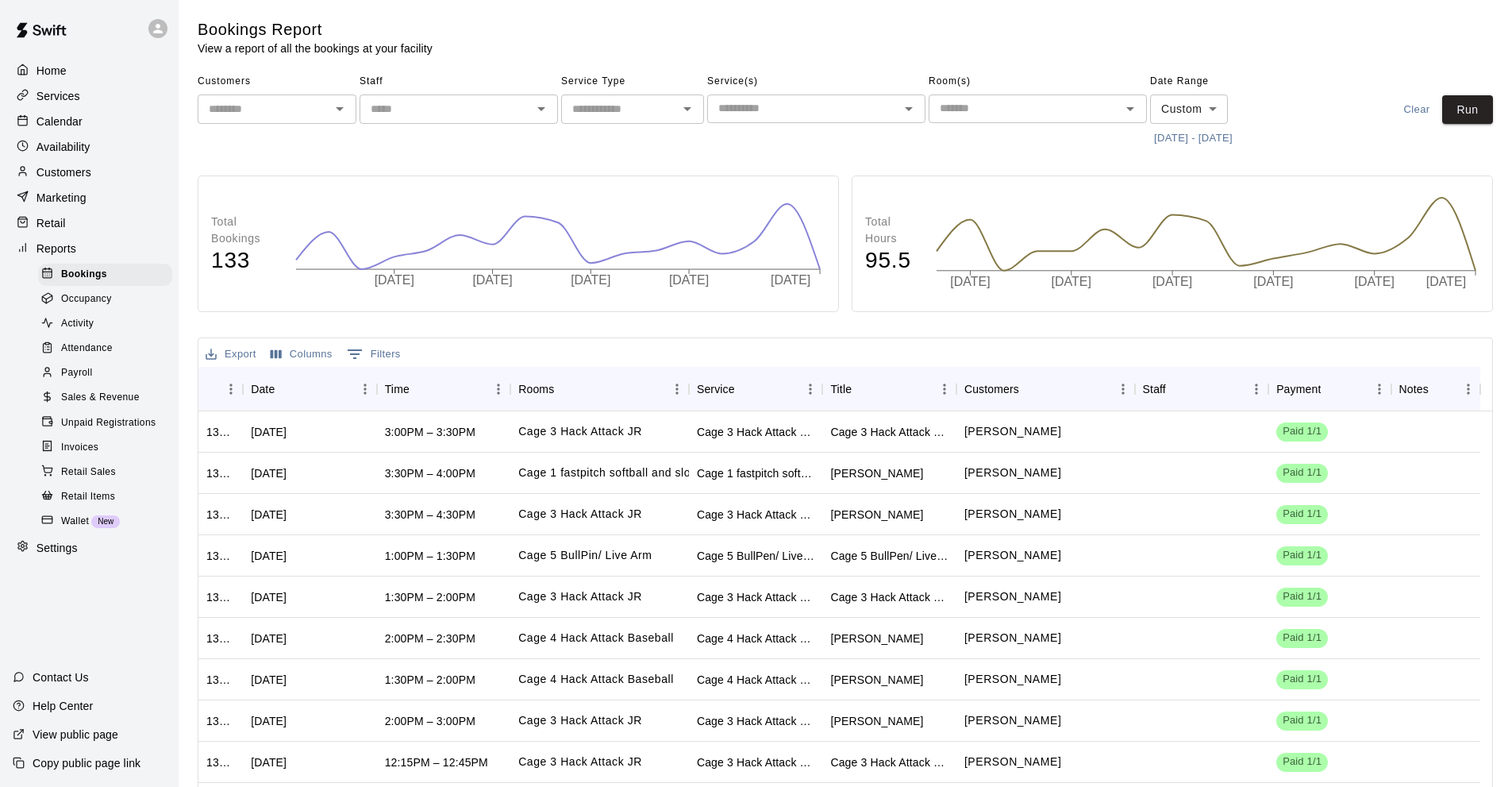
click at [75, 406] on span "Sales & Revenue" at bounding box center [101, 397] width 79 height 15
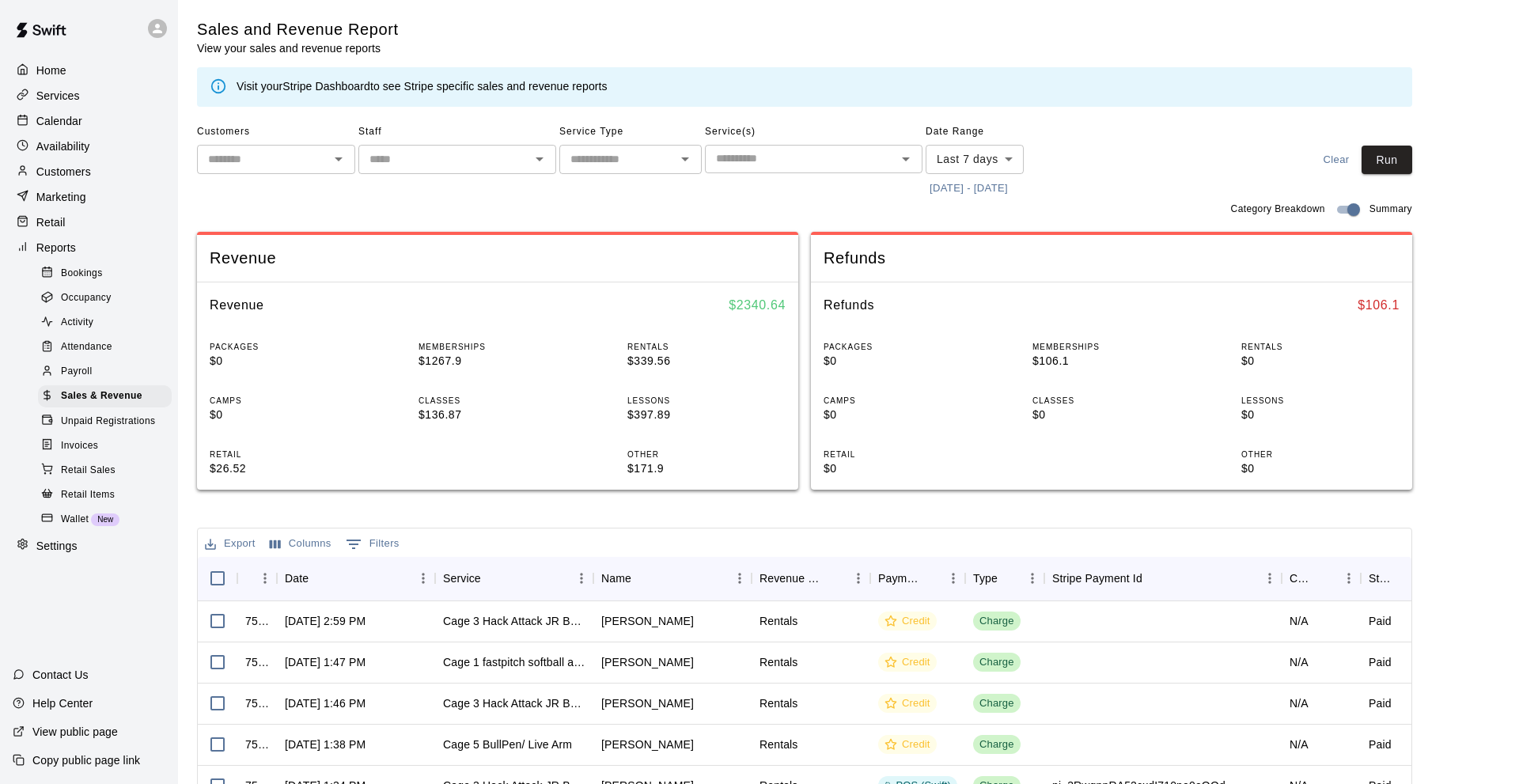
click at [951, 170] on body "Home Services Calendar Availability Customers Marketing Retail Reports Bookings…" at bounding box center [760, 543] width 1519 height 1087
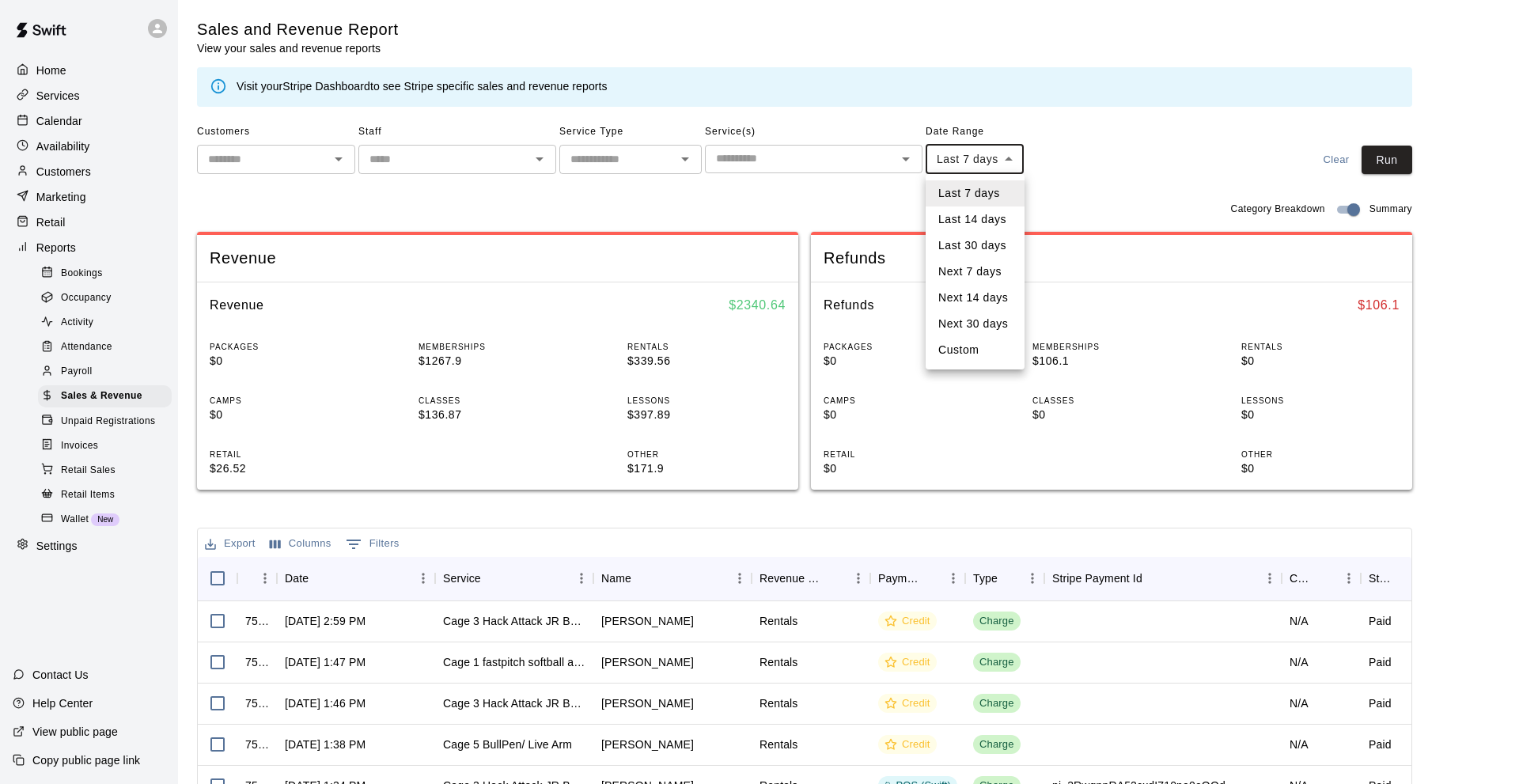
click at [1176, 213] on div at bounding box center [760, 392] width 1519 height 784
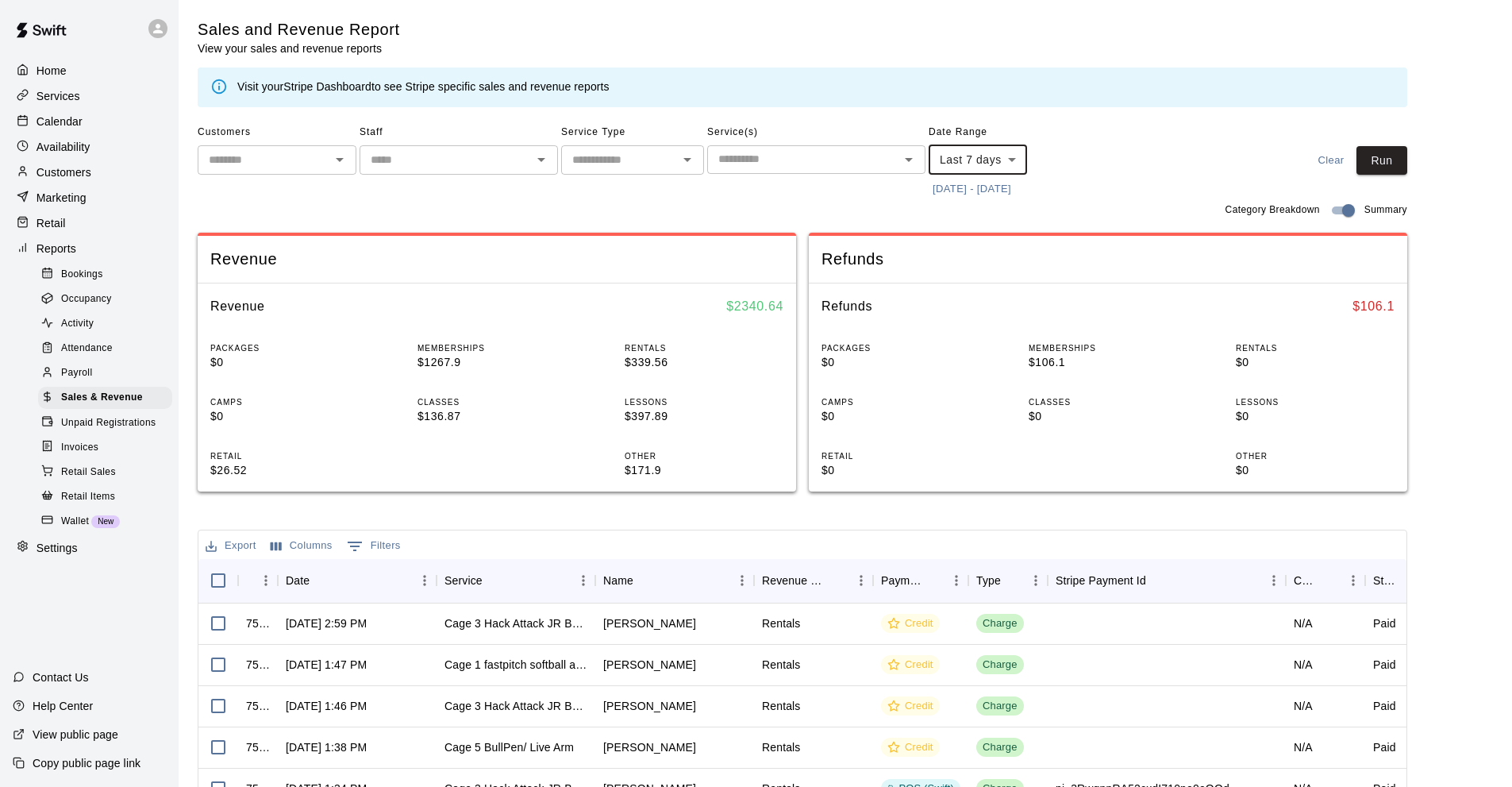
click at [947, 204] on div "Category Breakdown Summary" at bounding box center [801, 211] width 1209 height 19
click at [947, 193] on button "[DATE] - [DATE]" at bounding box center [971, 190] width 87 height 25
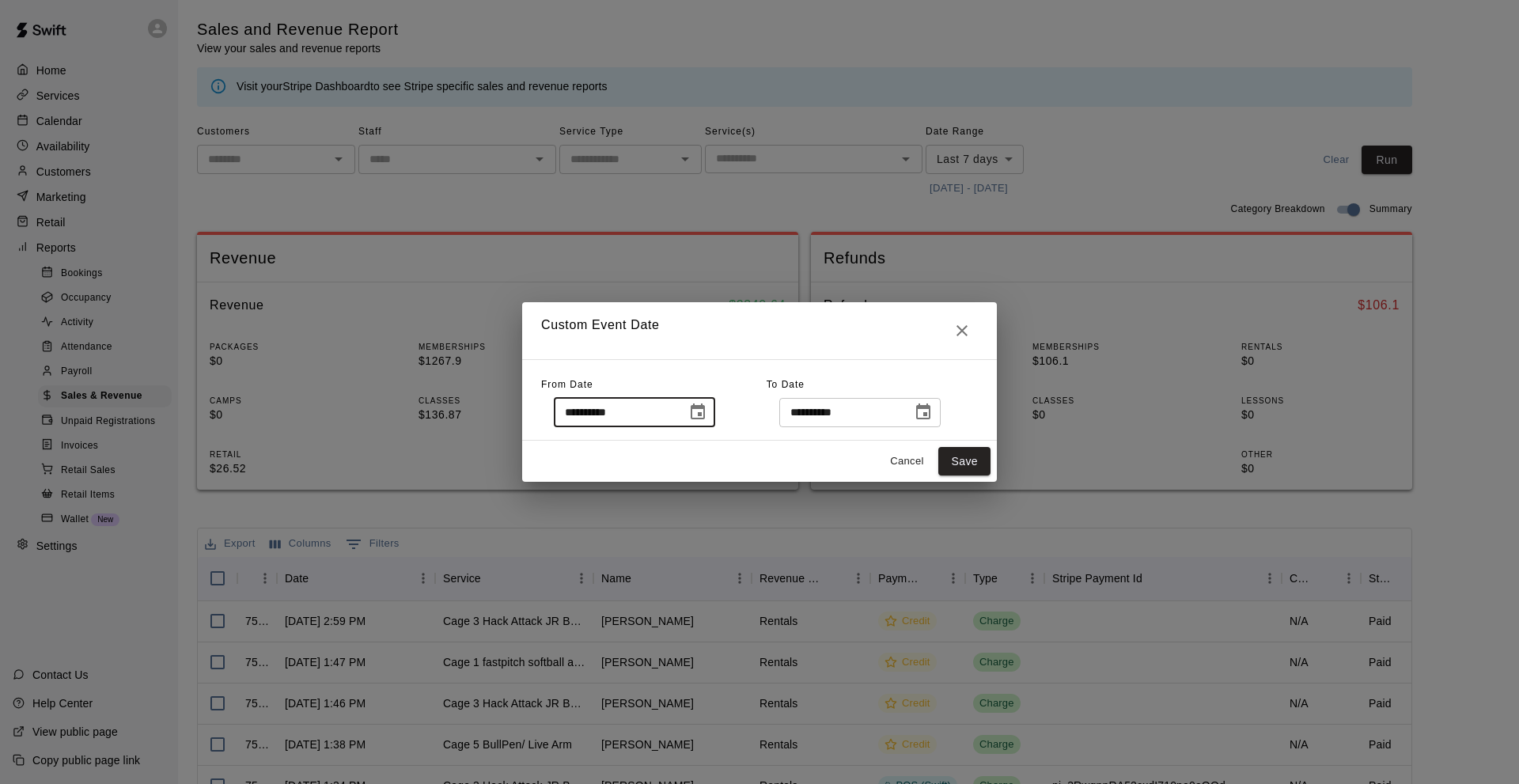
click at [593, 422] on input "**********" at bounding box center [614, 412] width 122 height 30
type input "**********"
click at [962, 458] on button "Save" at bounding box center [964, 461] width 52 height 30
type input "******"
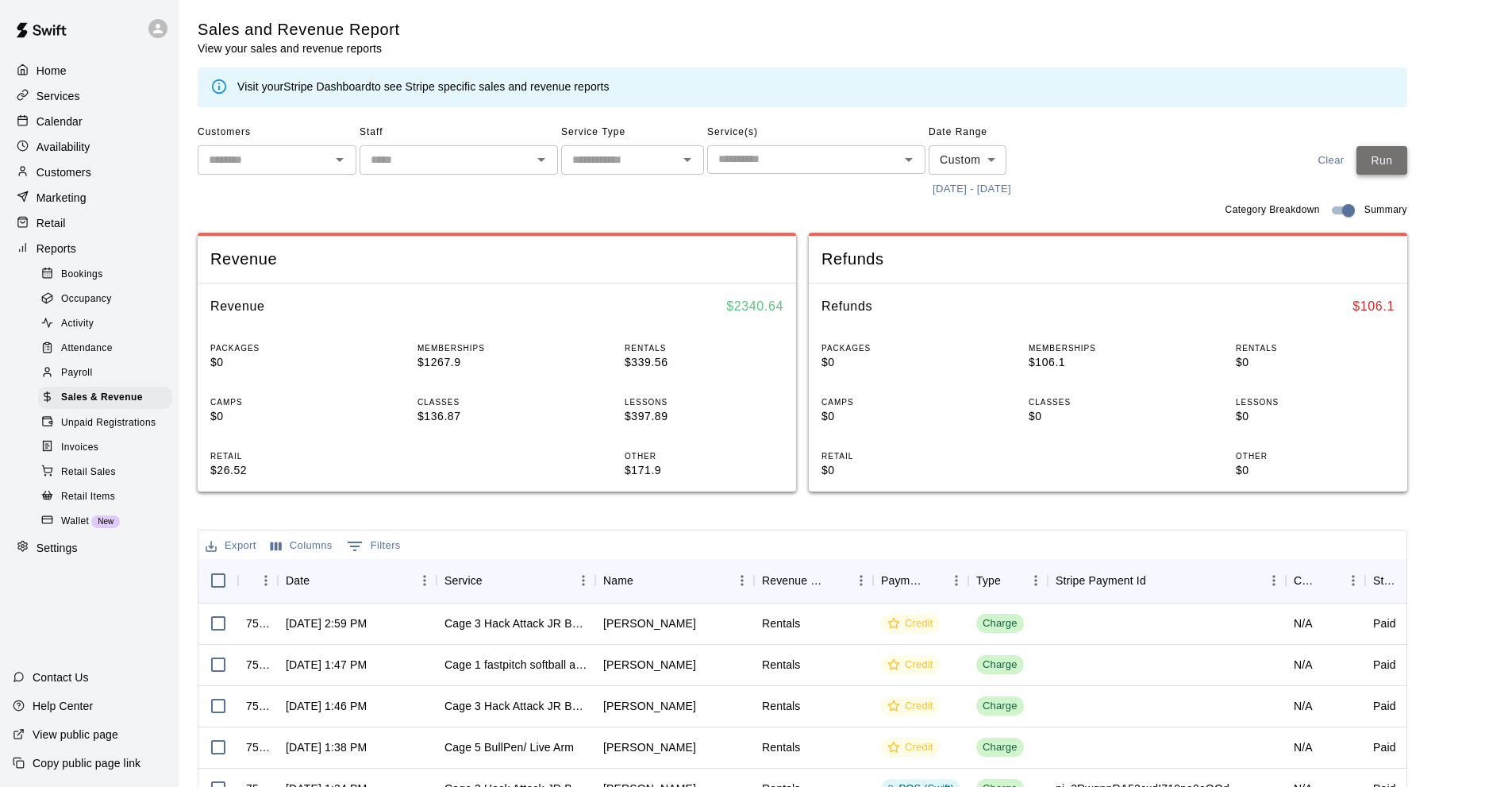
click at [1378, 160] on button "Run" at bounding box center [1381, 161] width 51 height 30
click at [78, 125] on p "Calendar" at bounding box center [60, 121] width 46 height 15
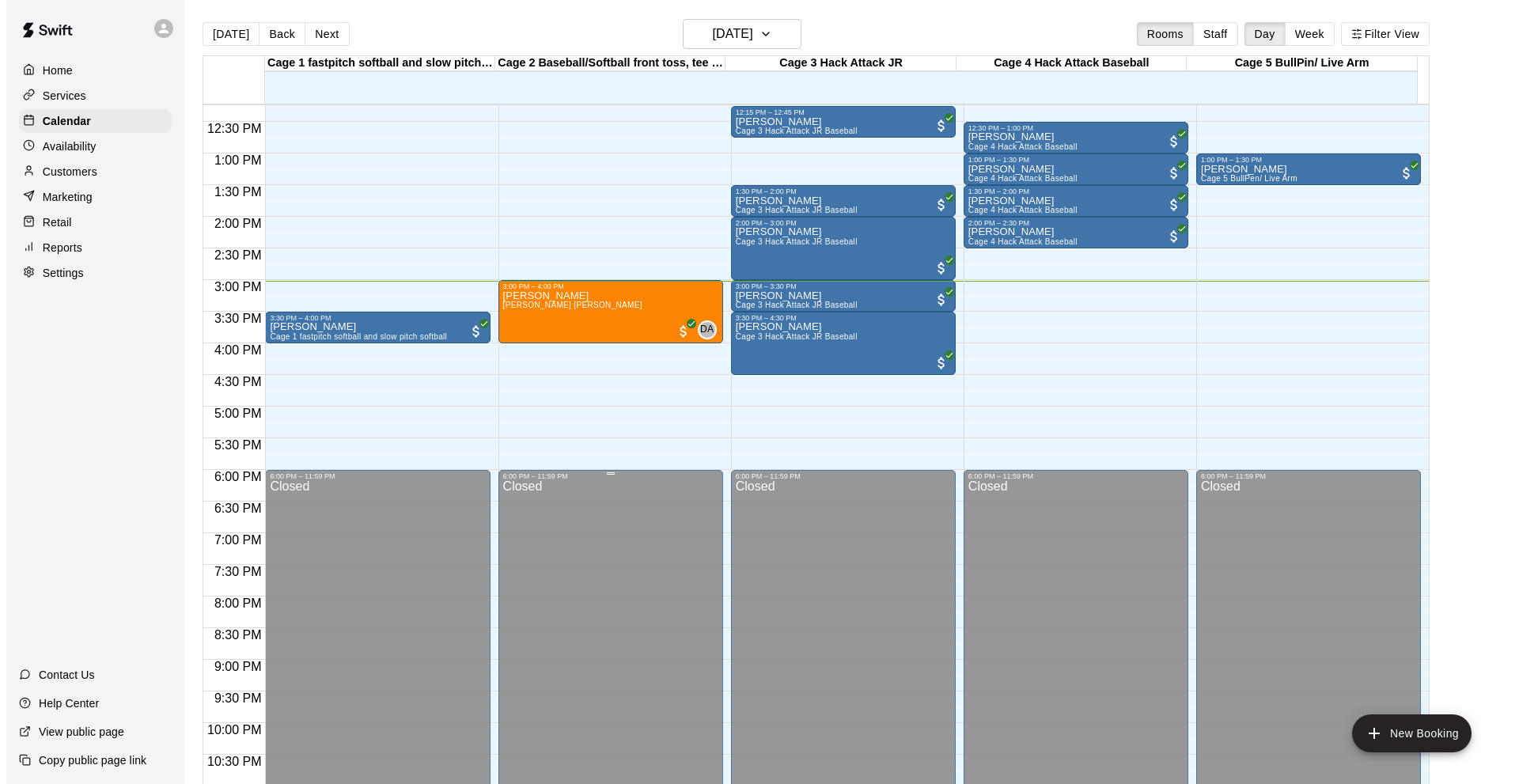
scroll to position [616, 0]
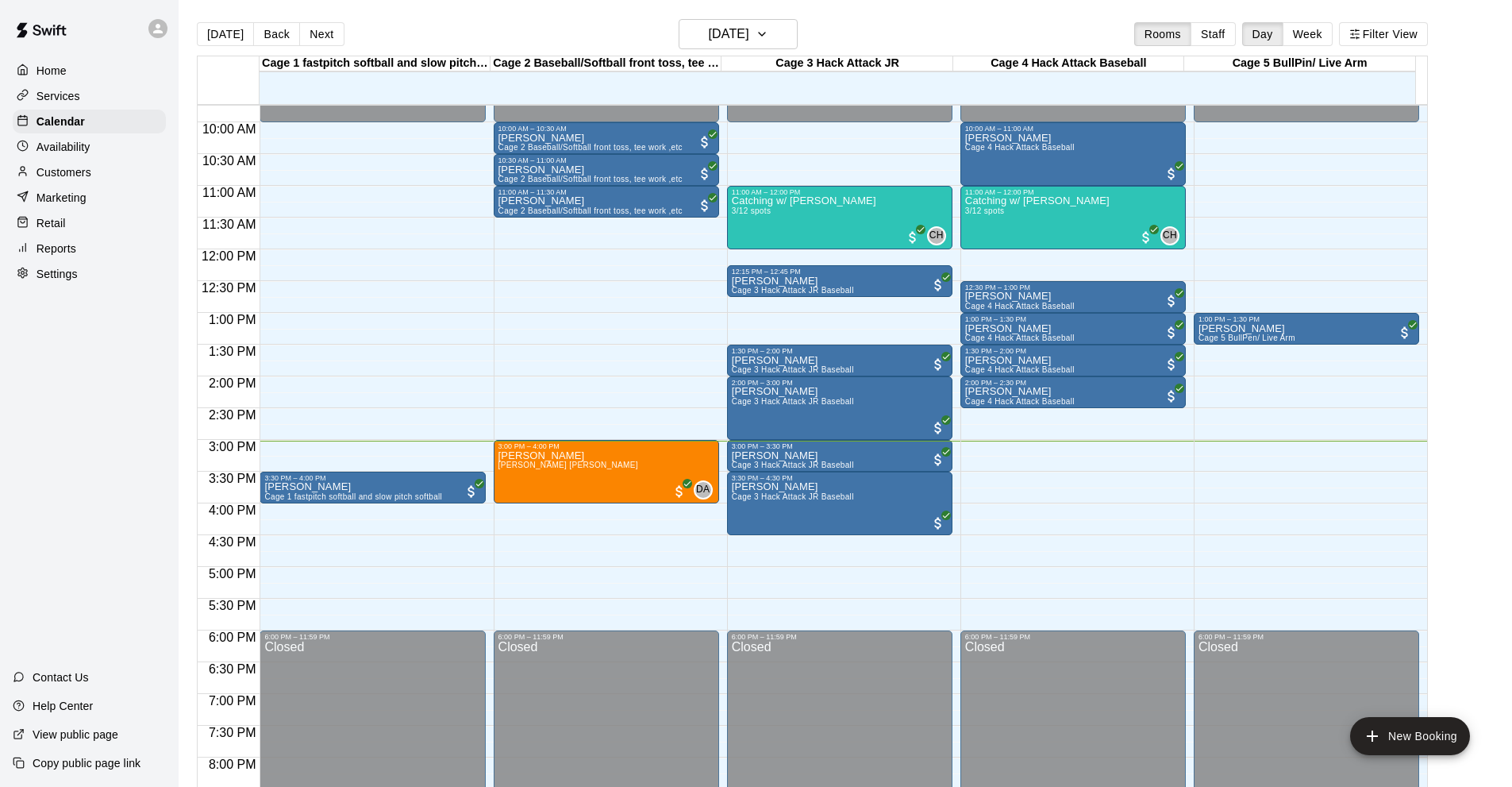
click at [696, 16] on main "[DATE] Back [DATE][DATE] Rooms Staff Day Week Filter View Cage 1 fastpitch soft…" at bounding box center [845, 406] width 1333 height 812
click at [697, 17] on main "[DATE] Back [DATE][DATE] Rooms Staff Day Week Filter View Cage 1 fastpitch soft…" at bounding box center [845, 406] width 1333 height 812
click at [709, 31] on h6 "[DATE]" at bounding box center [729, 34] width 40 height 22
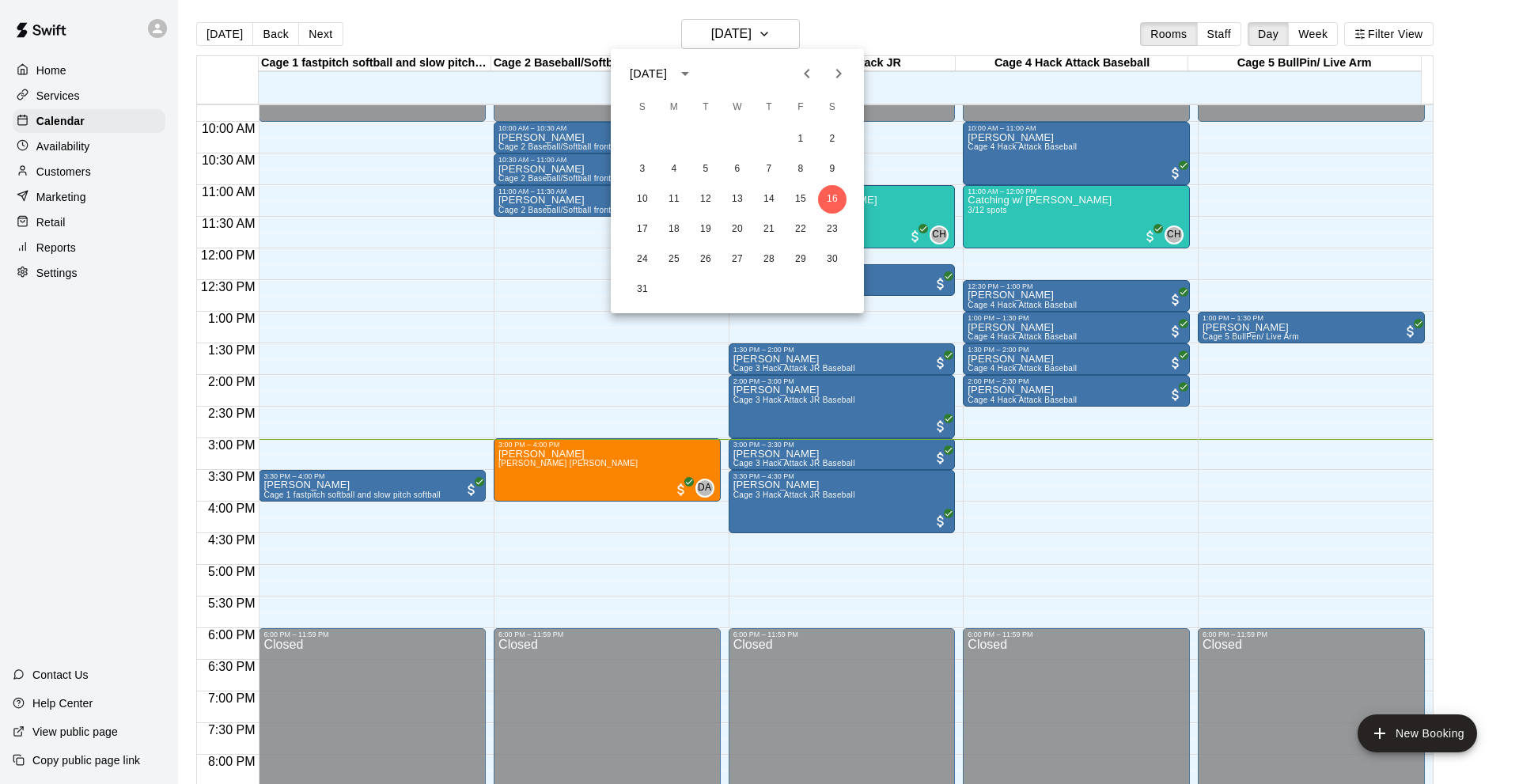
click at [694, 73] on icon "calendar view is open, switch to year view" at bounding box center [686, 74] width 19 height 19
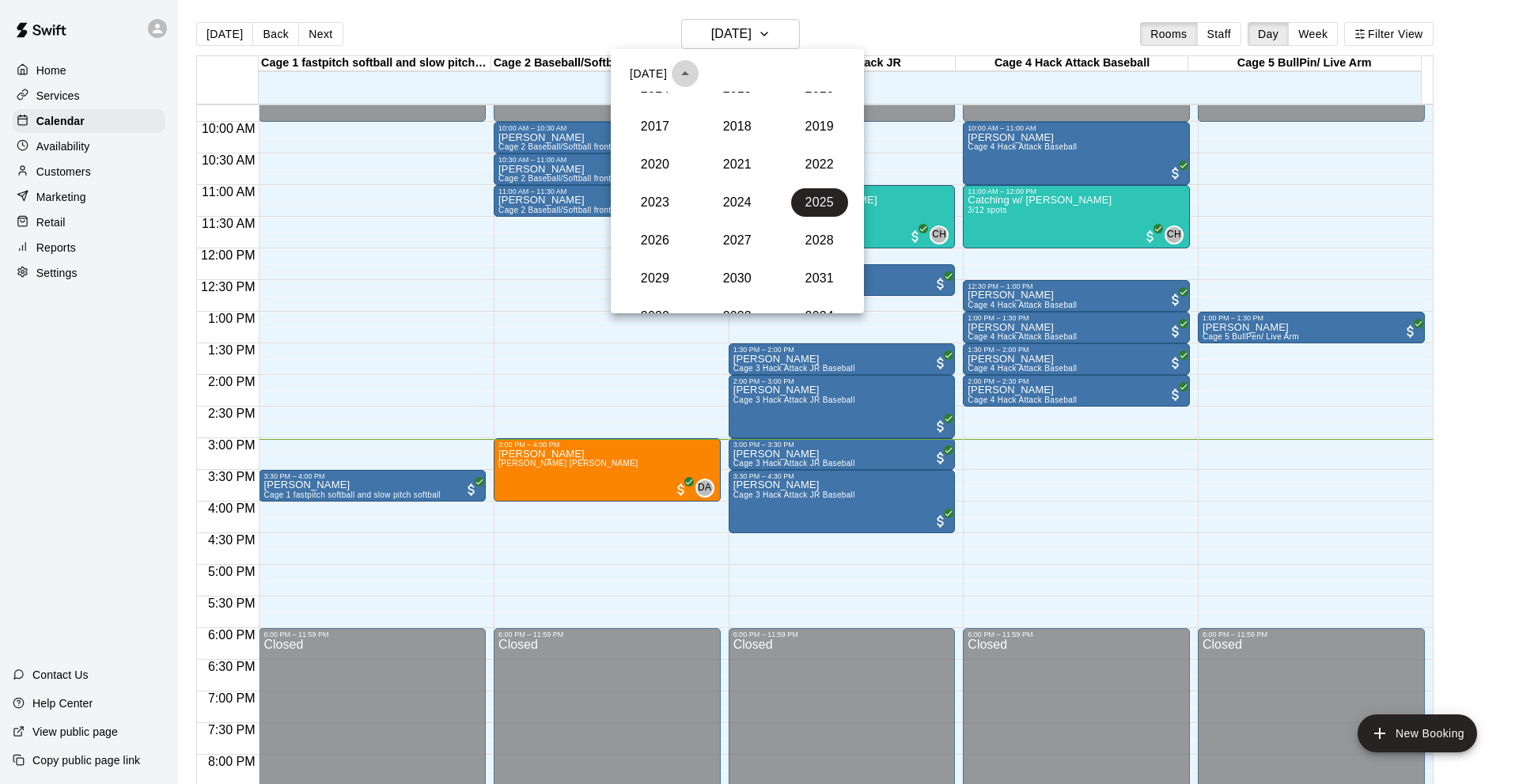
click at [689, 73] on icon "year view is open, switch to calendar view" at bounding box center [685, 73] width 8 height 4
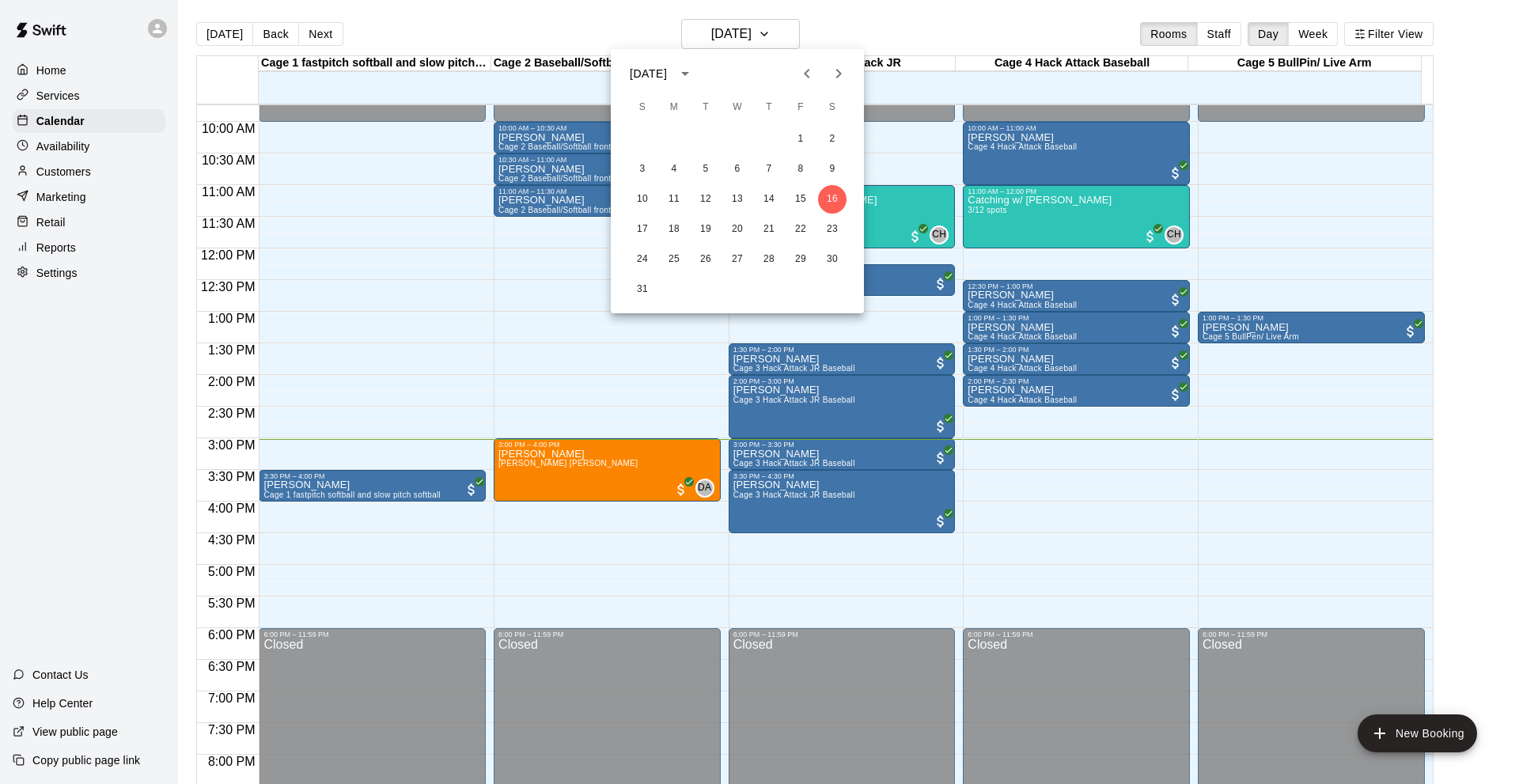
click at [645, 75] on div "[DATE]" at bounding box center [648, 73] width 37 height 16
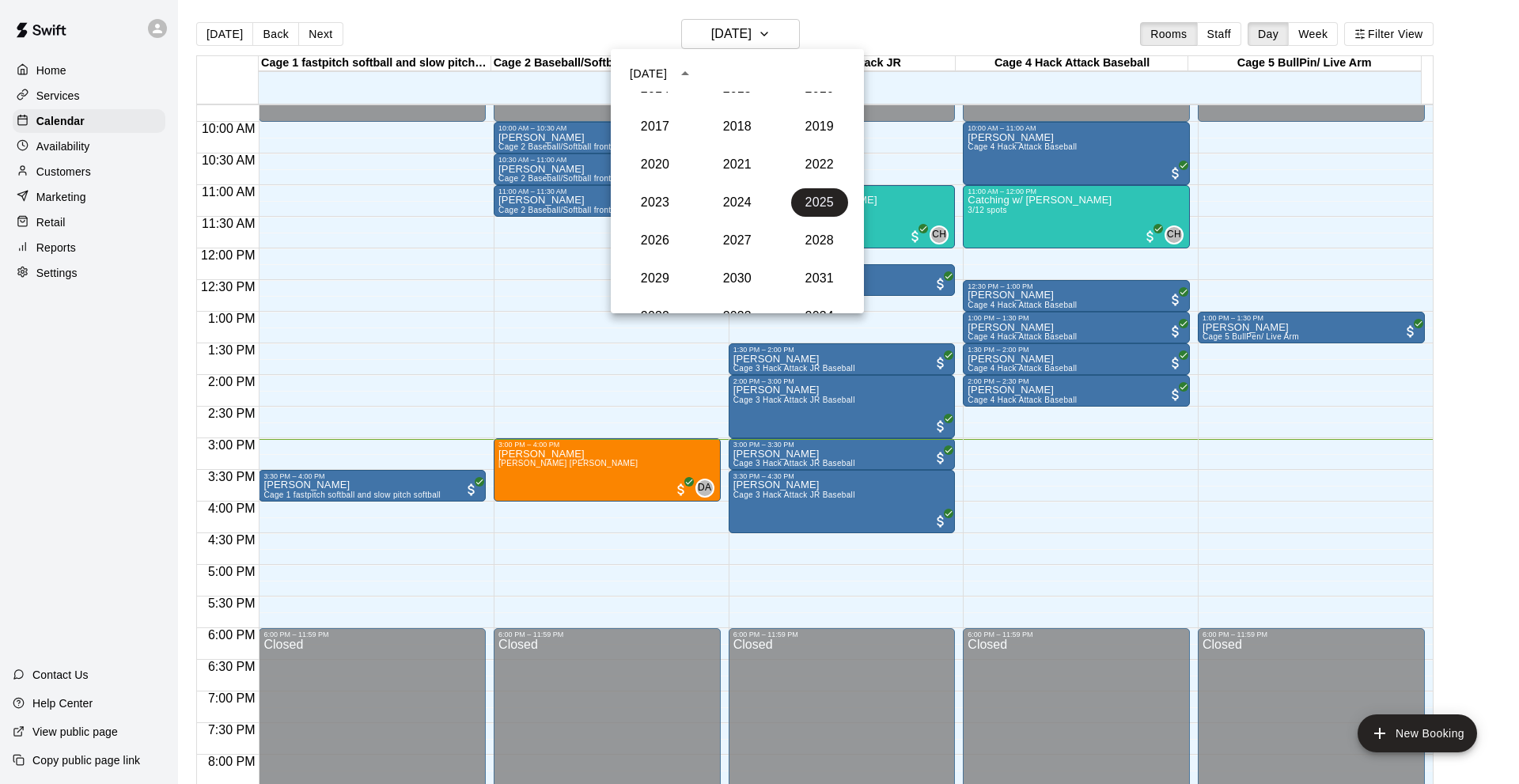
click at [645, 75] on div "[DATE]" at bounding box center [648, 73] width 37 height 16
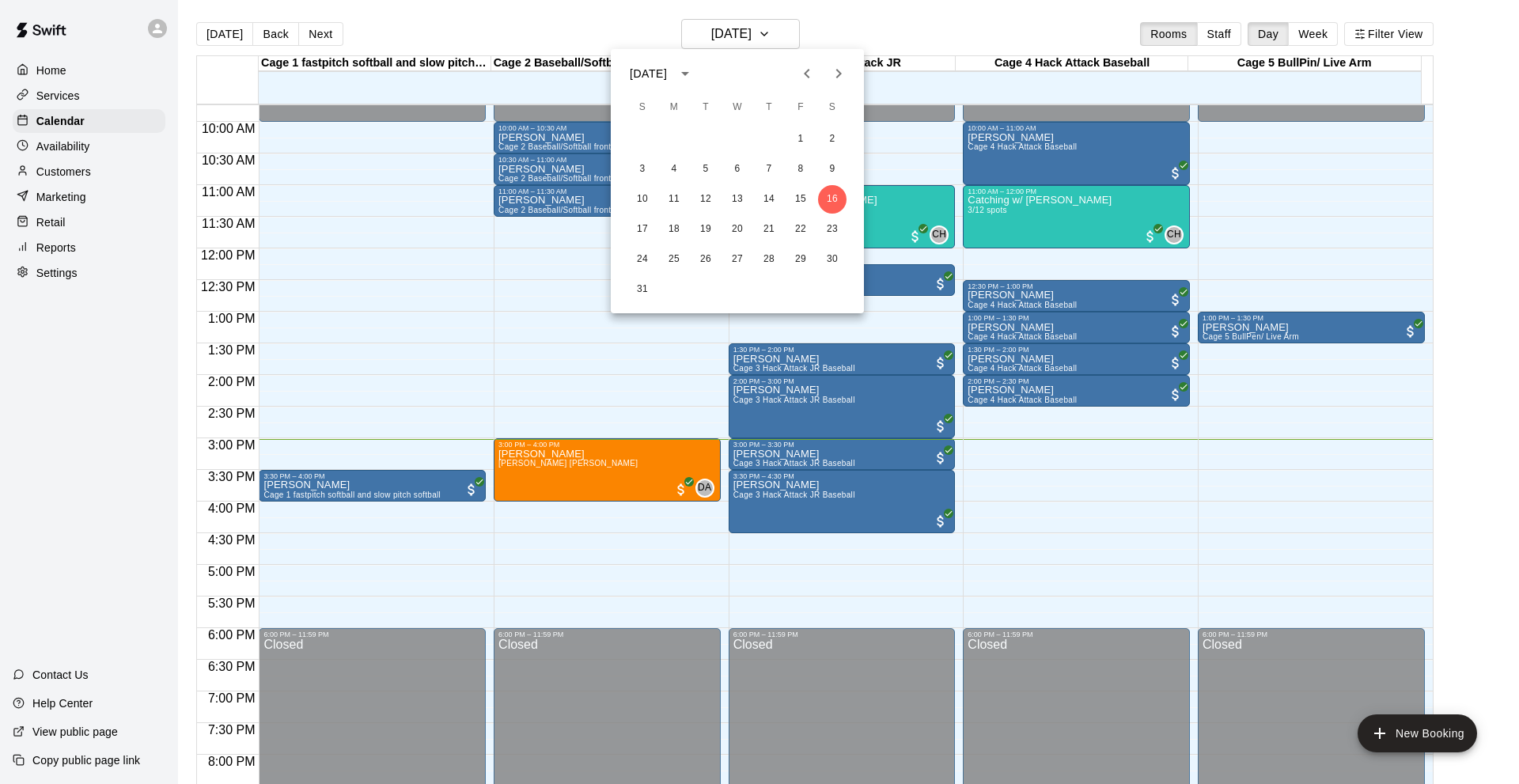
click at [842, 70] on icon "Next month" at bounding box center [839, 74] width 19 height 19
click at [9, 451] on div at bounding box center [760, 392] width 1519 height 784
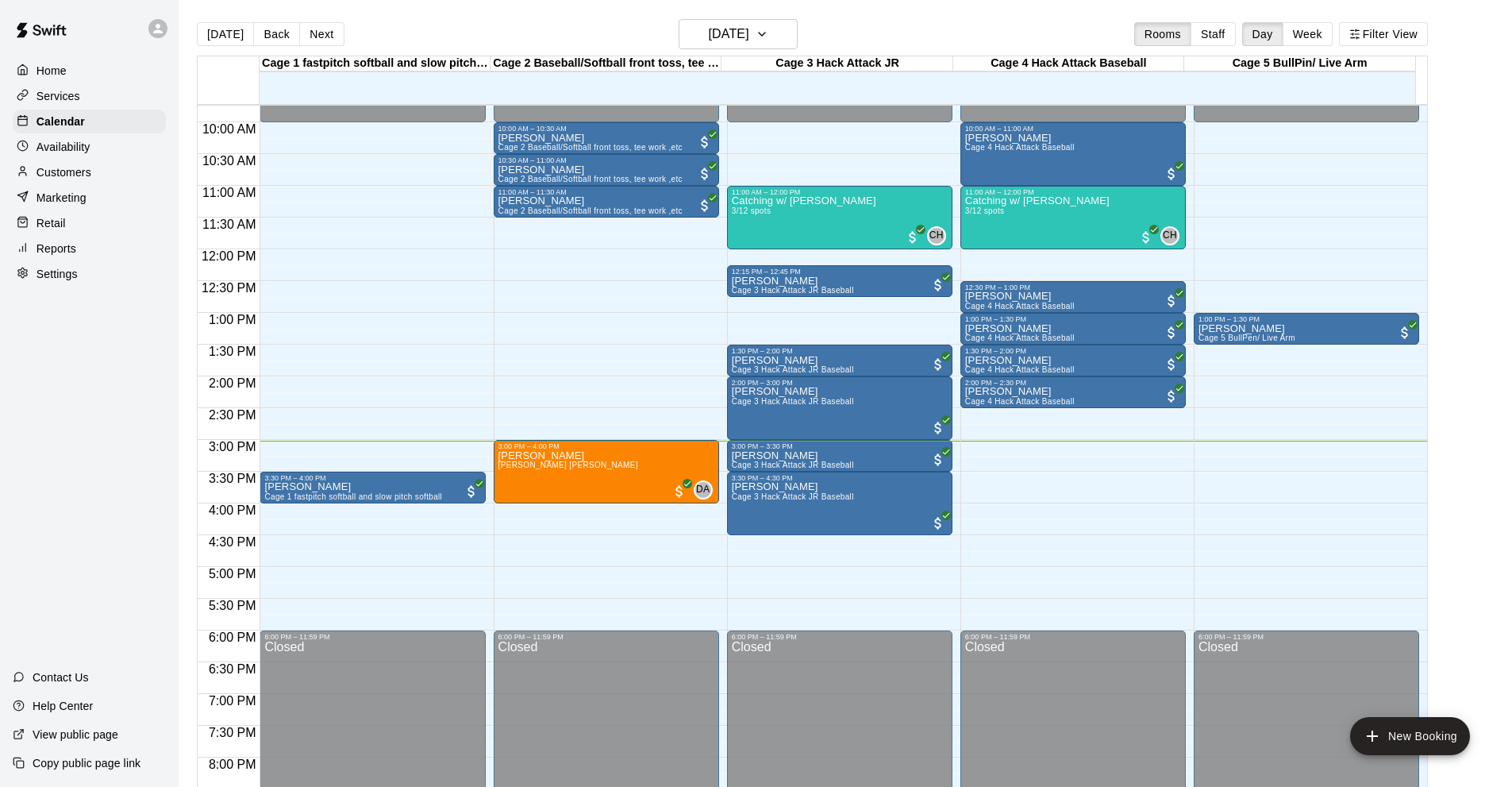
click at [97, 96] on div "Services" at bounding box center [88, 95] width 153 height 24
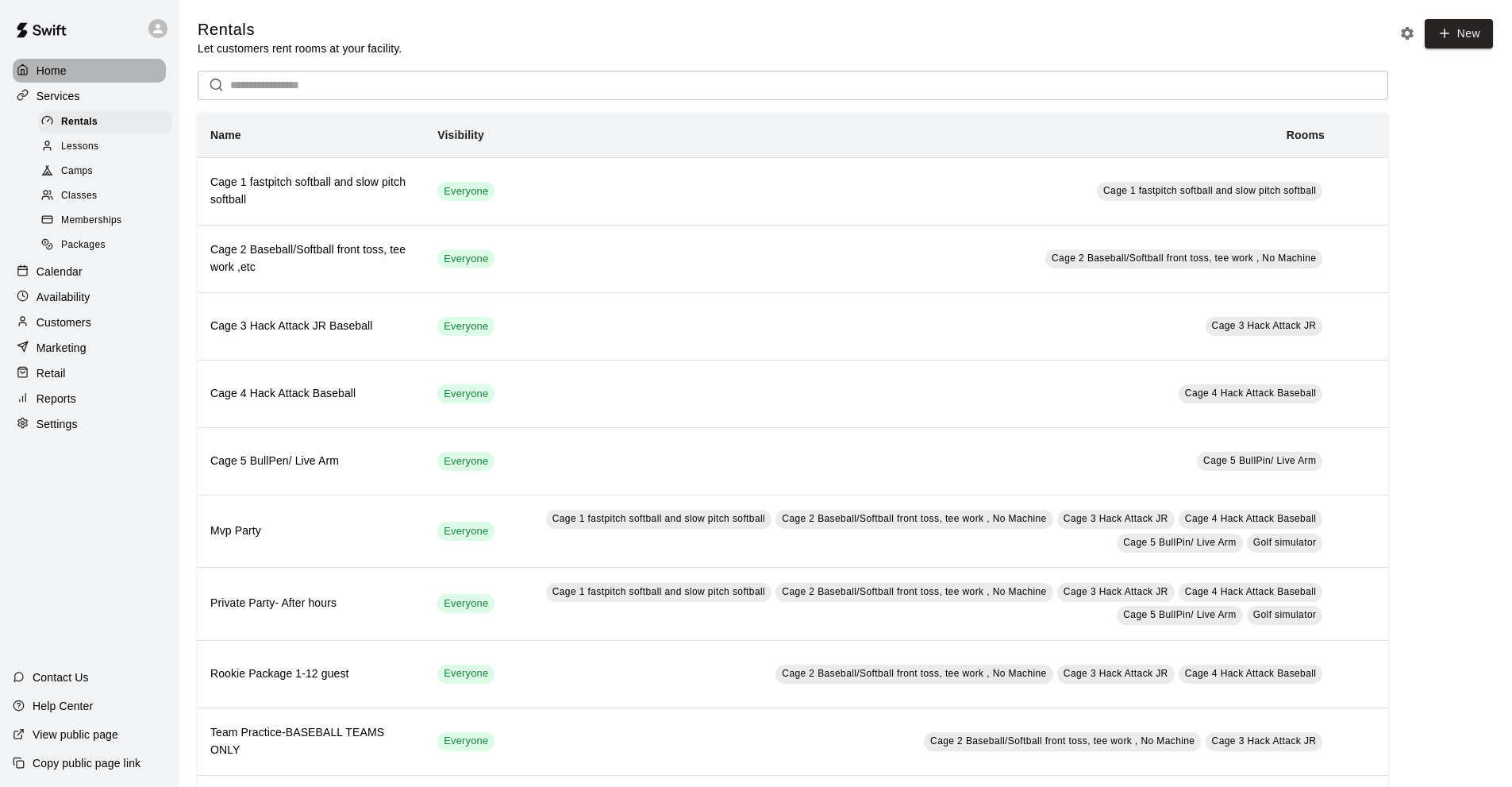
click at [101, 75] on div "Home" at bounding box center [88, 70] width 153 height 24
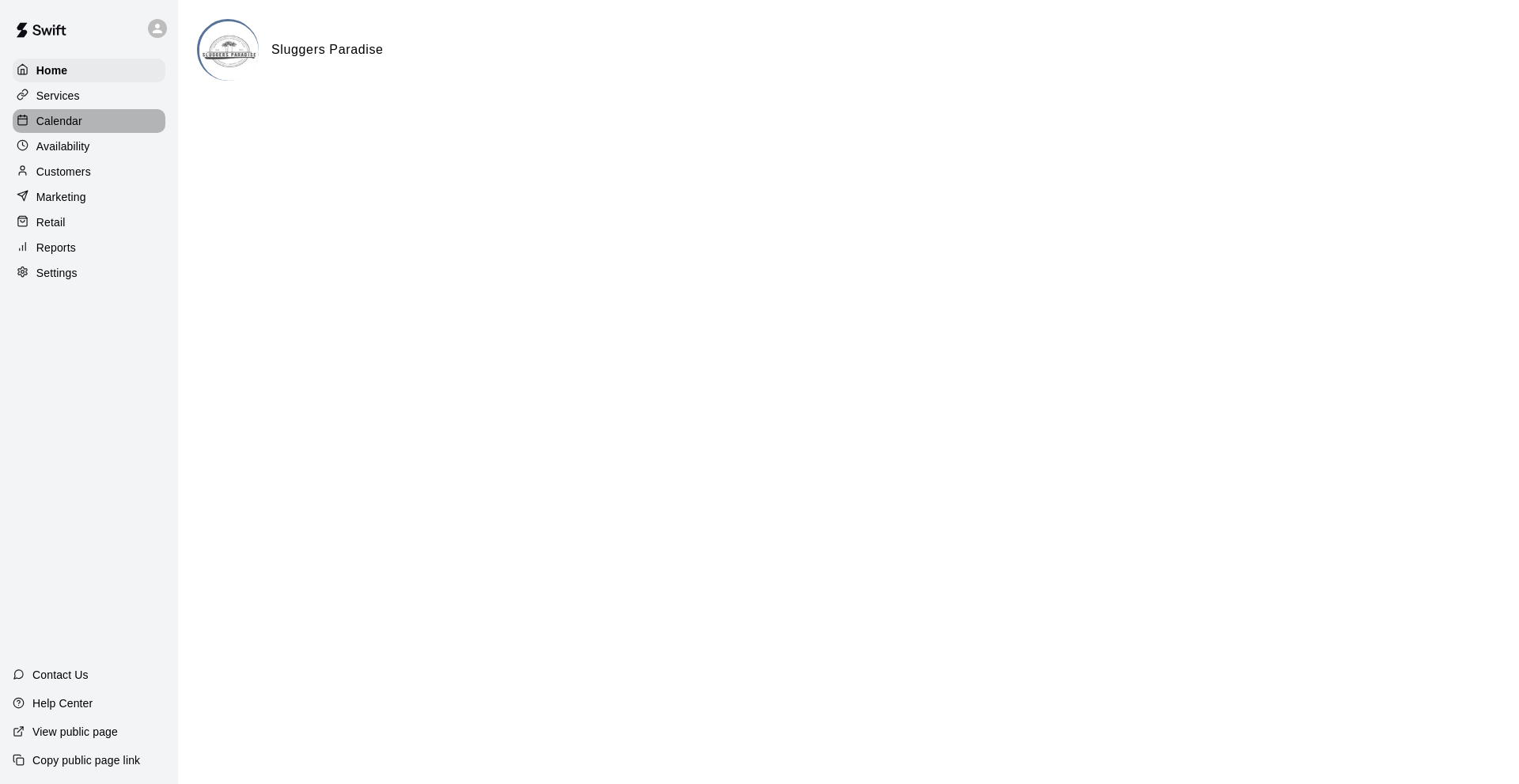
click at [86, 120] on div "Calendar" at bounding box center [88, 121] width 152 height 24
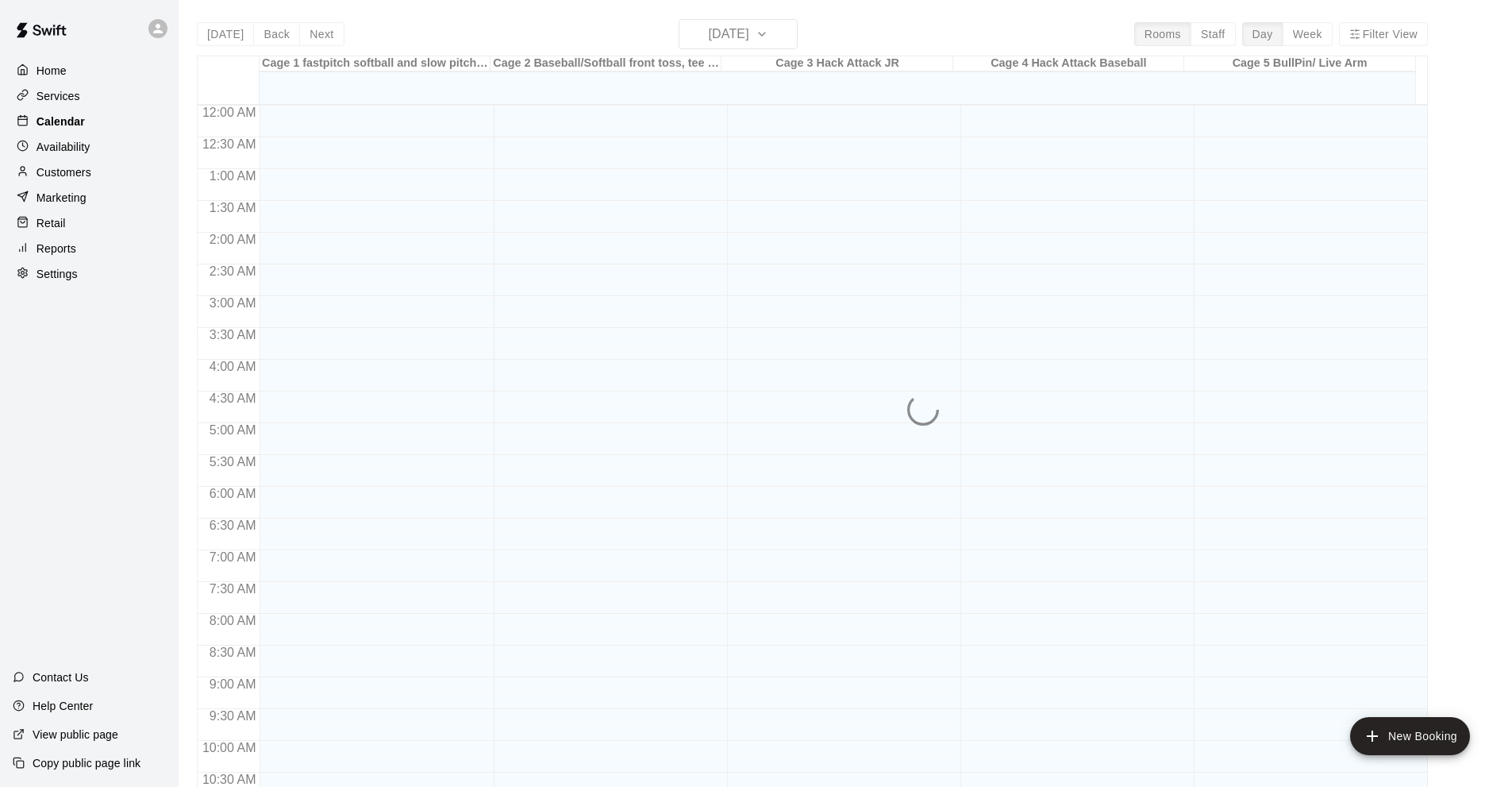
scroll to position [777, 0]
